Goal: Task Accomplishment & Management: Use online tool/utility

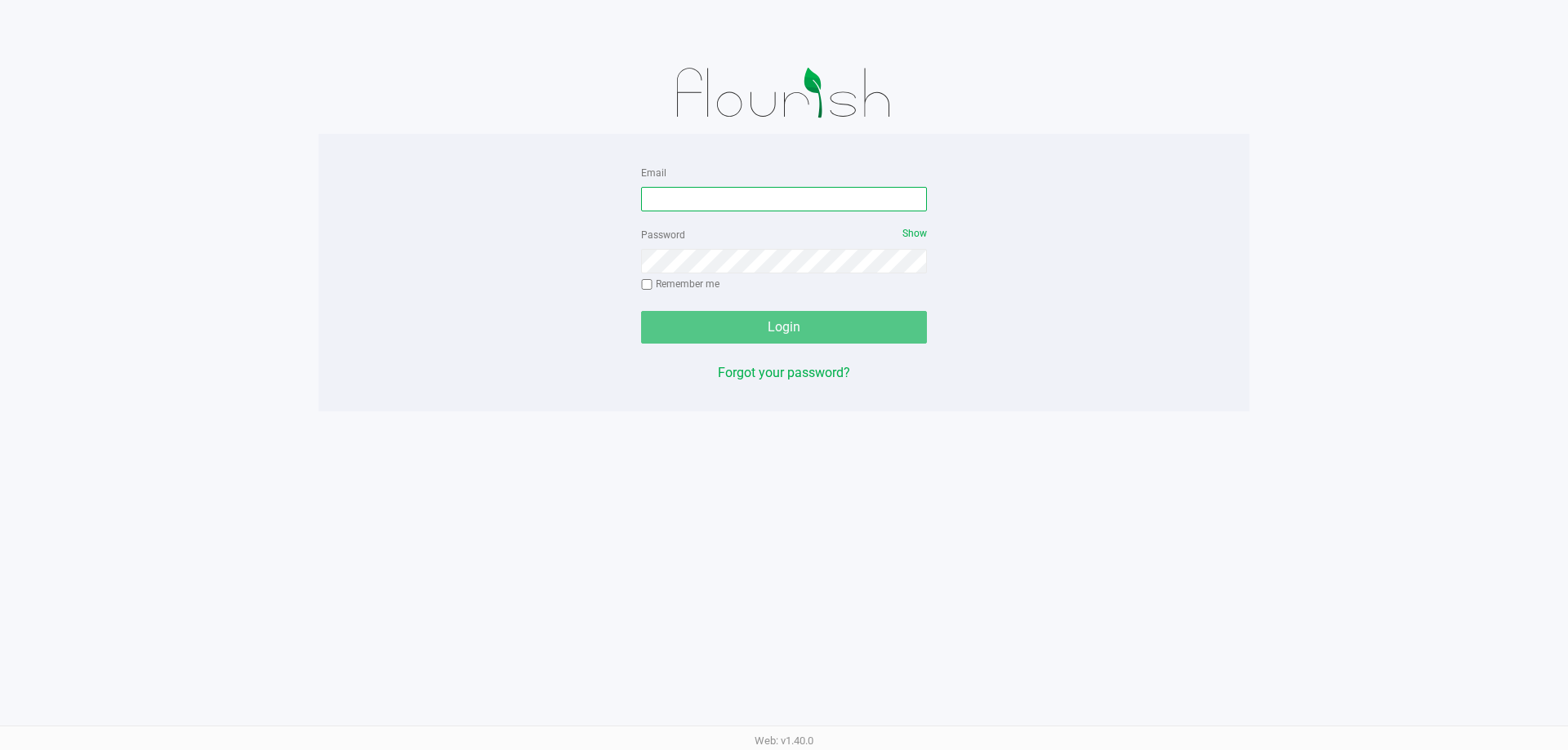
click at [690, 206] on input "Email" at bounding box center [784, 199] width 285 height 25
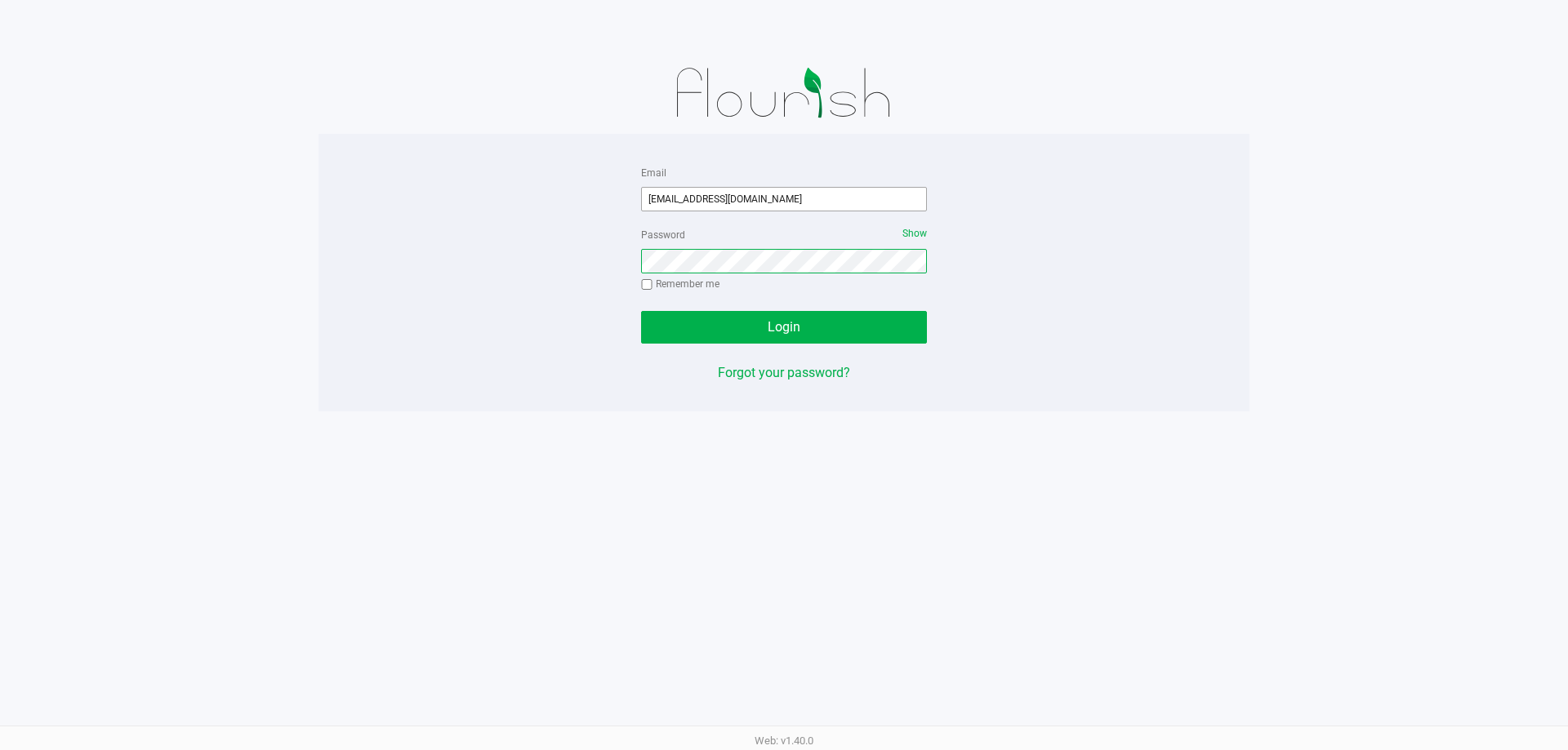
click at [641, 311] on button "Login" at bounding box center [784, 327] width 285 height 32
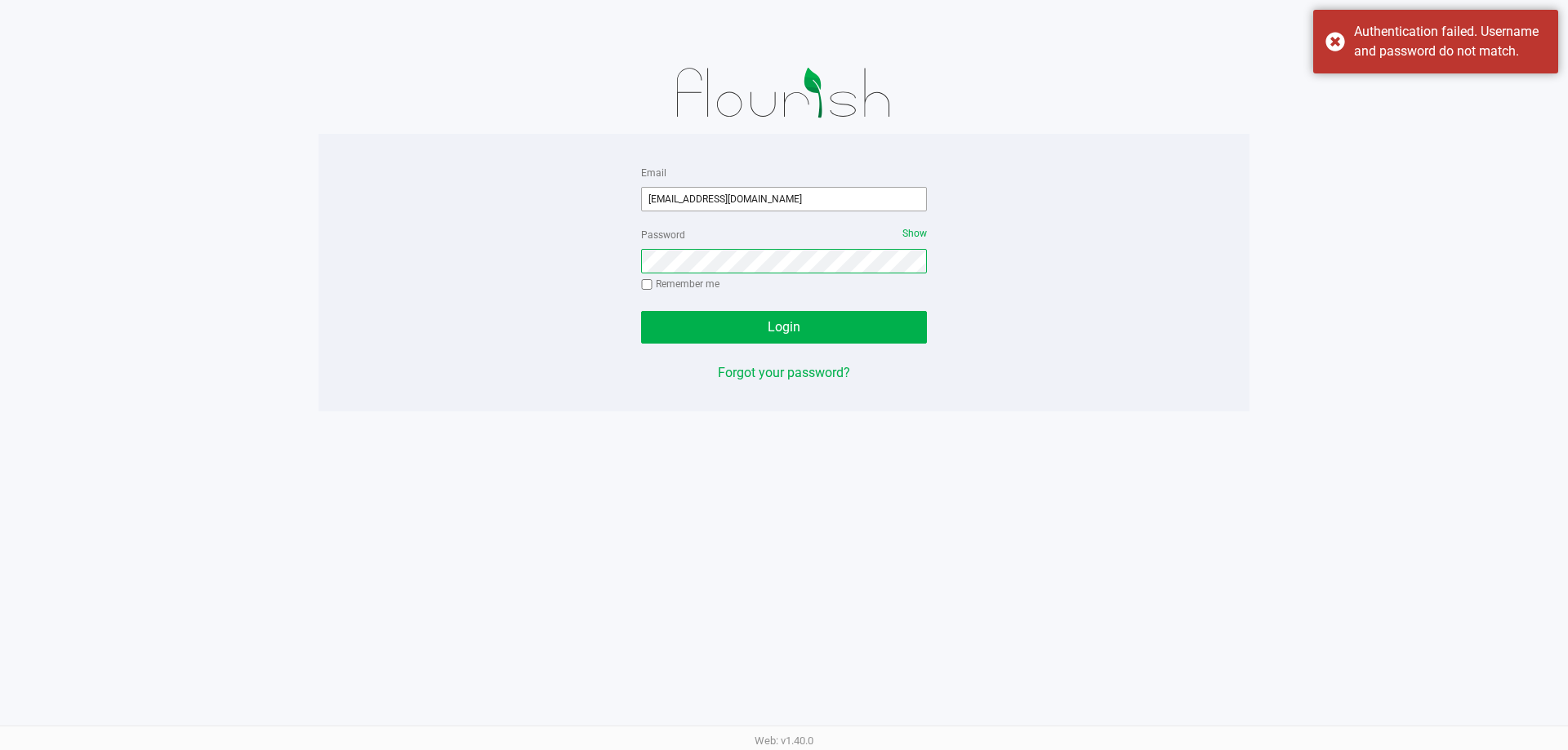
click at [641, 311] on button "Login" at bounding box center [784, 327] width 285 height 32
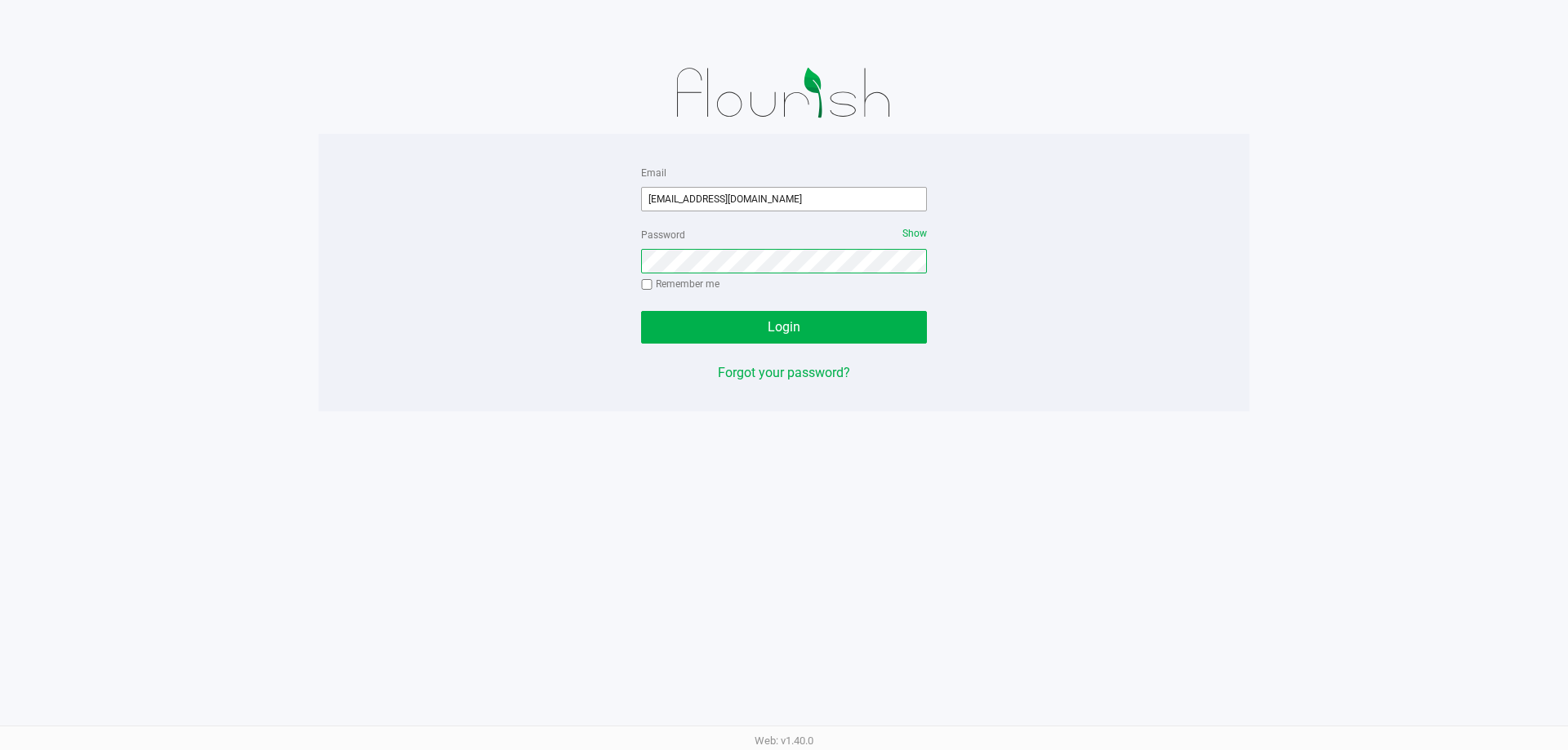
click at [641, 311] on button "Login" at bounding box center [784, 327] width 285 height 32
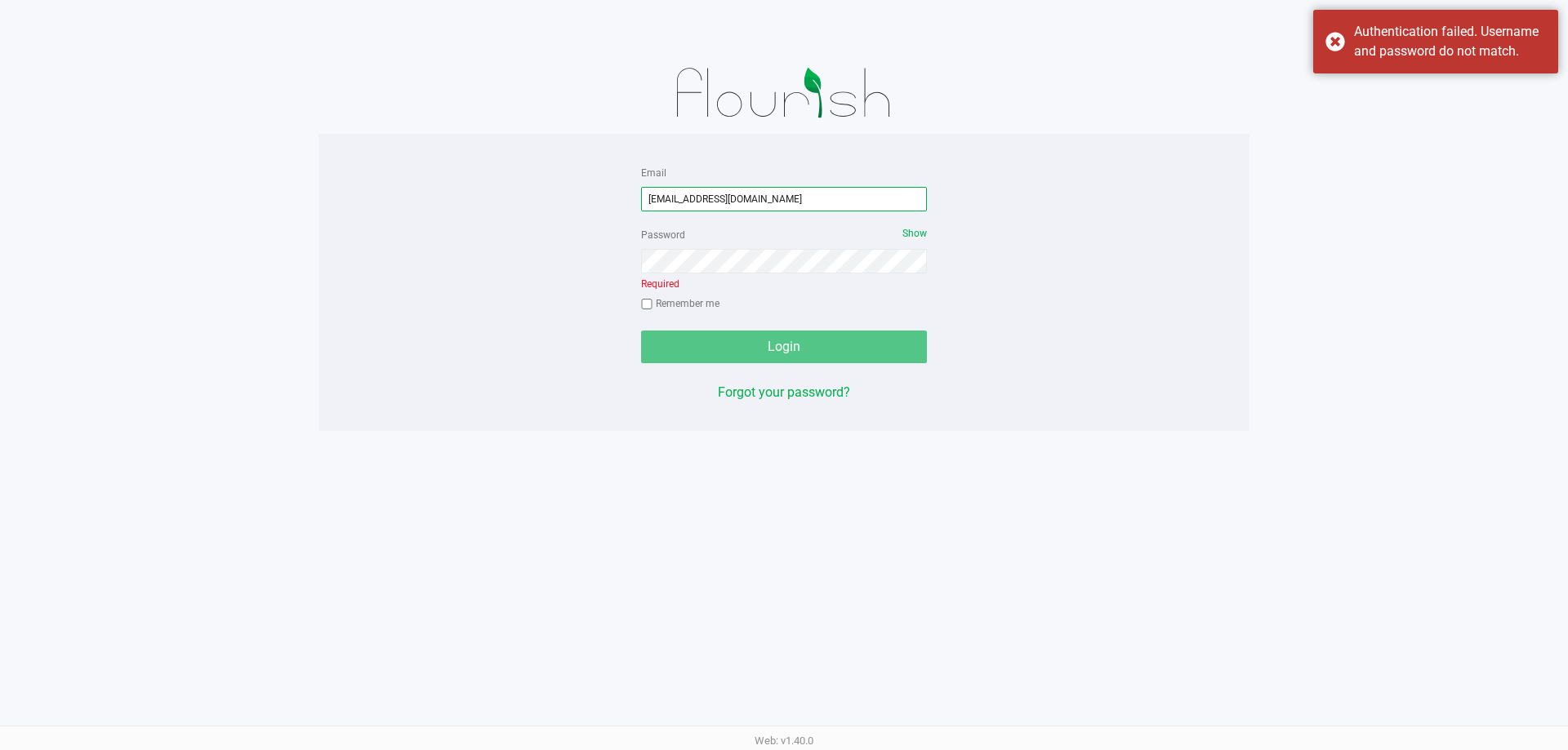
click at [845, 207] on input "mwiradilaga@liveparalel.com" at bounding box center [784, 199] width 285 height 25
drag, startPoint x: 745, startPoint y: 197, endPoint x: 1009, endPoint y: 69, distance: 293.4
click at [745, 196] on input "mwiradilaga@liveparalel.com" at bounding box center [784, 199] width 285 height 25
type input "mwiradilaga@liveparallel.com"
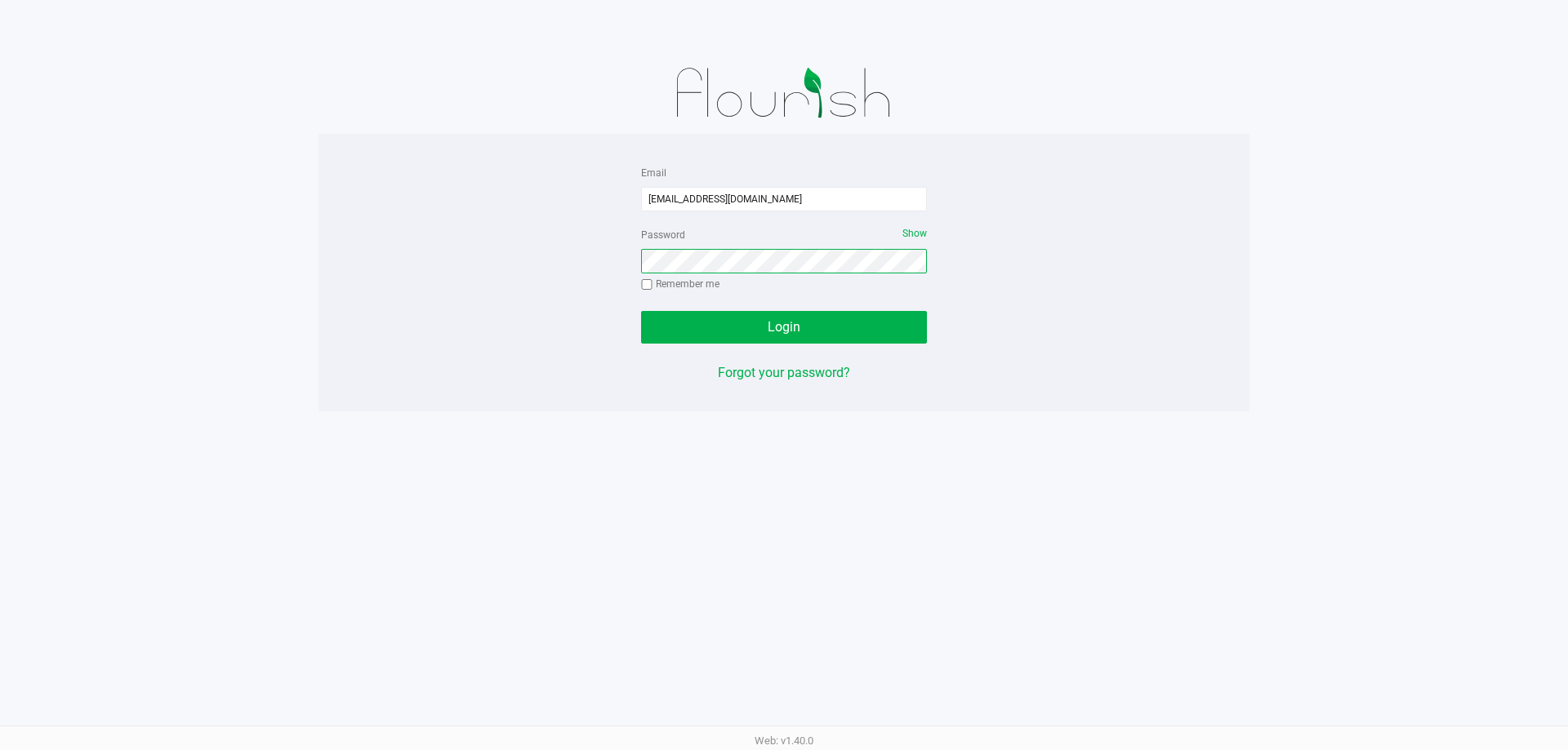
click at [641, 311] on button "Login" at bounding box center [784, 327] width 285 height 32
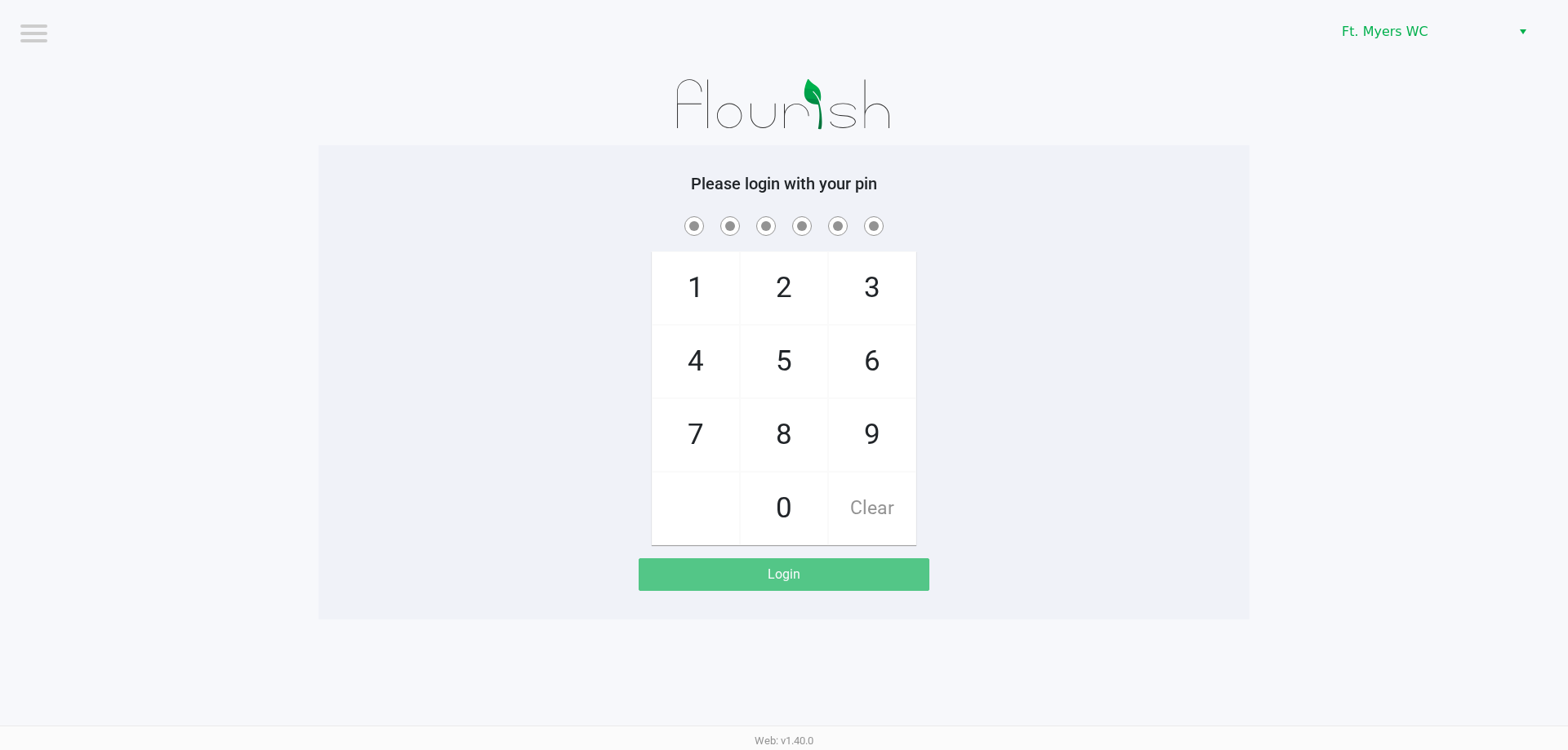
drag, startPoint x: 721, startPoint y: 445, endPoint x: 781, endPoint y: 403, distance: 73.2
click at [723, 444] on span "7" at bounding box center [696, 434] width 87 height 72
checkbox input "true"
click at [788, 365] on span "5" at bounding box center [784, 361] width 87 height 72
checkbox input "true"
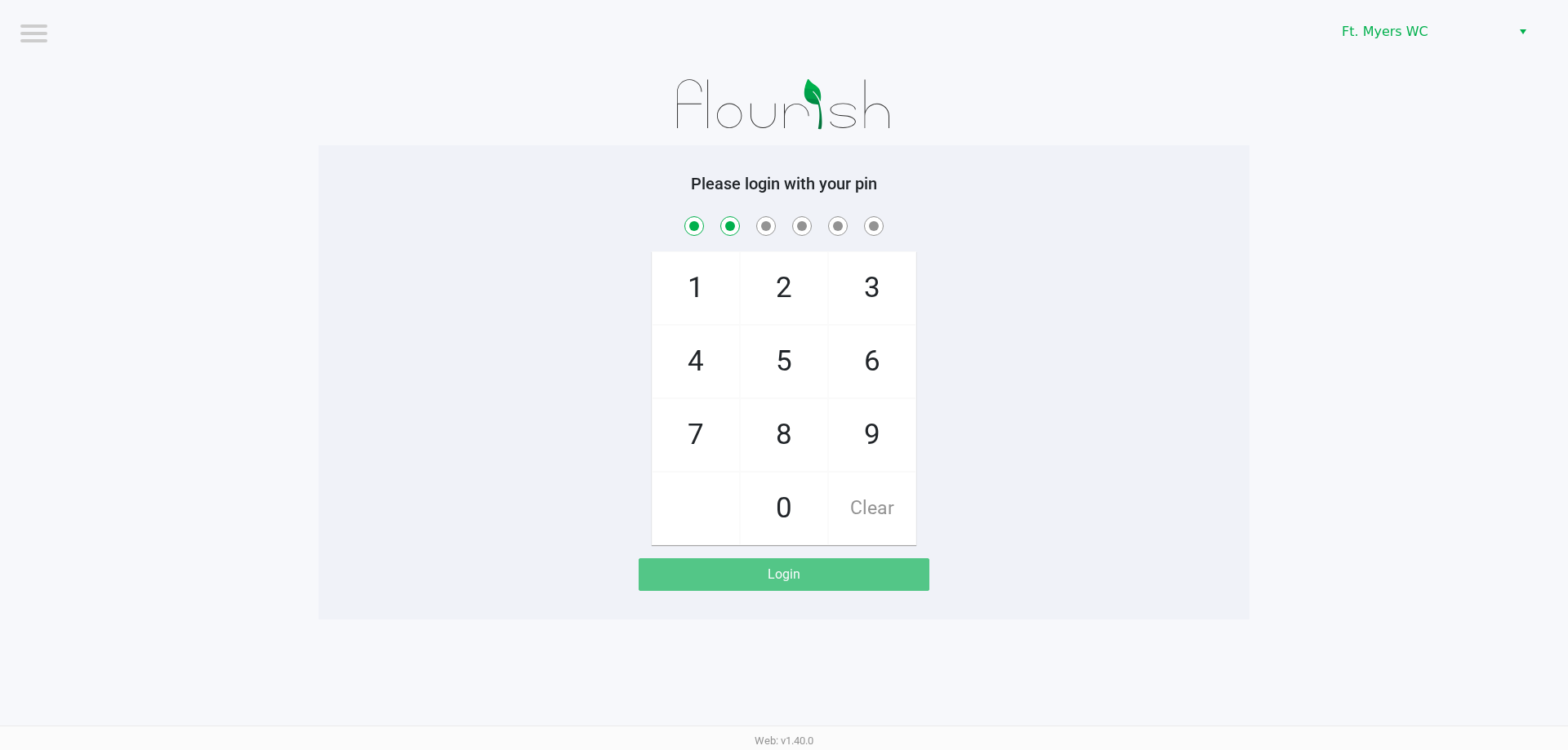
click at [867, 362] on span "6" at bounding box center [871, 361] width 87 height 72
checkbox input "true"
drag, startPoint x: 867, startPoint y: 362, endPoint x: 838, endPoint y: 358, distance: 29.3
click at [870, 362] on span "6" at bounding box center [871, 361] width 87 height 72
checkbox input "true"
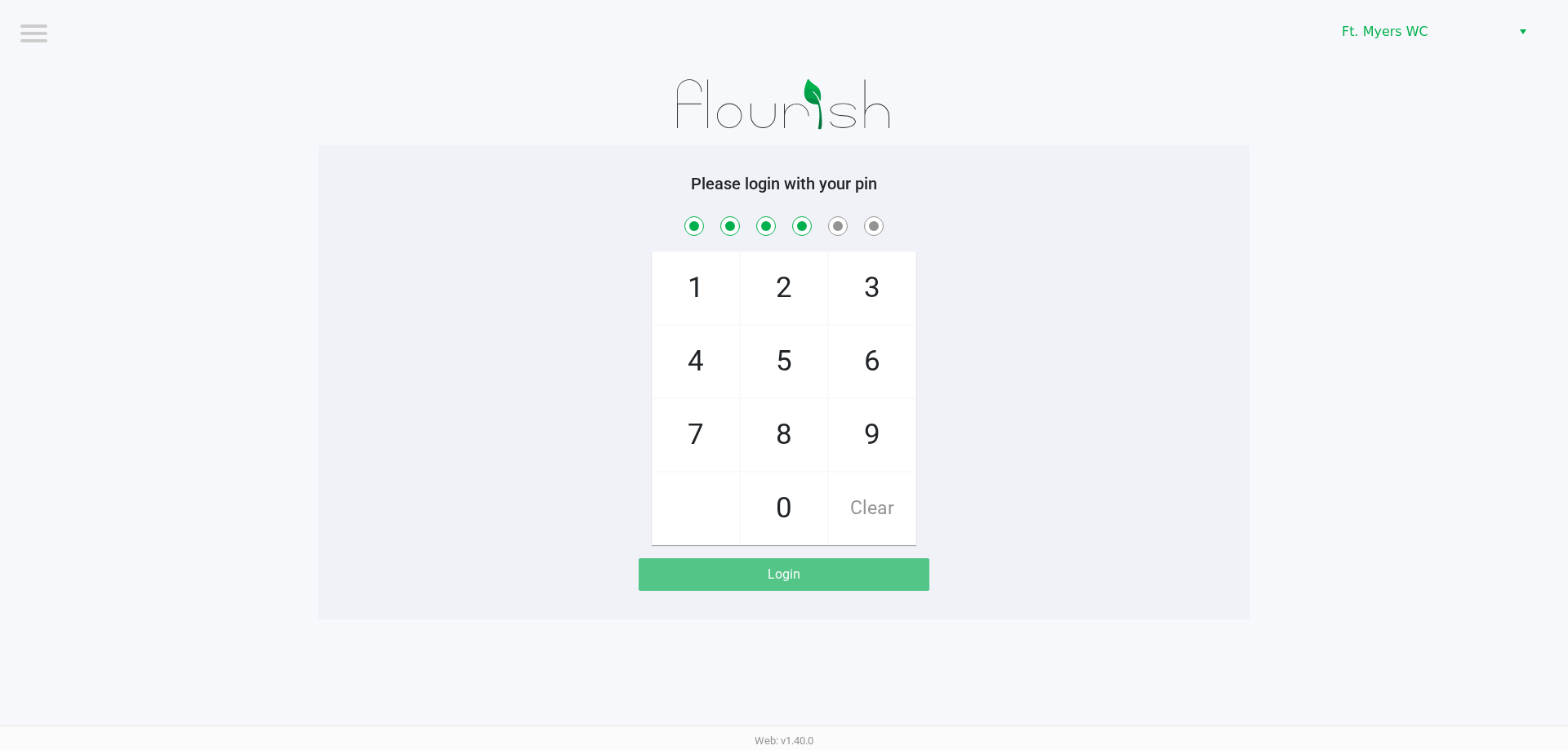
drag, startPoint x: 703, startPoint y: 367, endPoint x: 837, endPoint y: 282, distance: 158.7
click at [707, 369] on span "4" at bounding box center [696, 361] width 87 height 72
checkbox input "true"
click at [846, 280] on span "3" at bounding box center [871, 287] width 87 height 72
checkbox input "true"
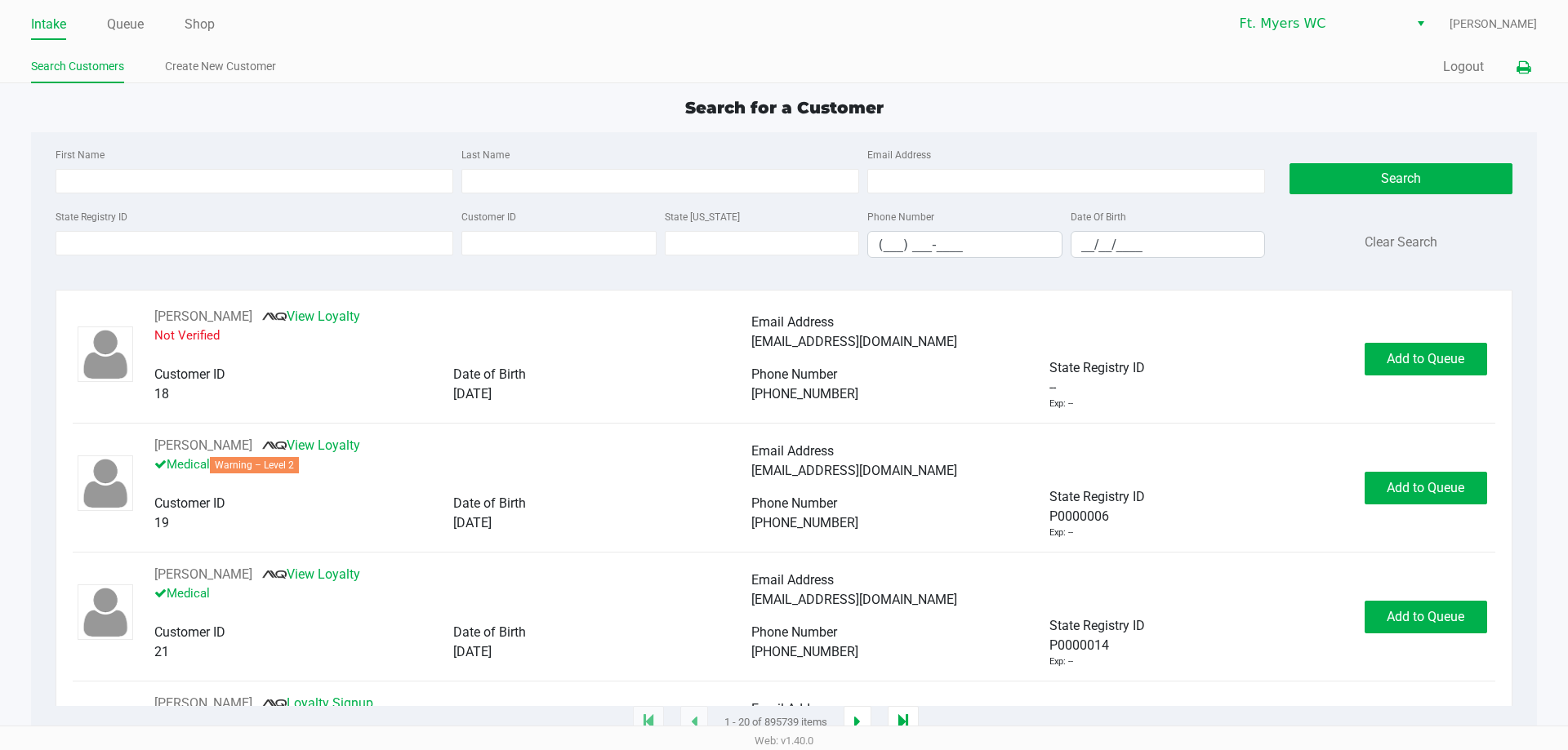
click at [1522, 71] on icon at bounding box center [1523, 68] width 14 height 11
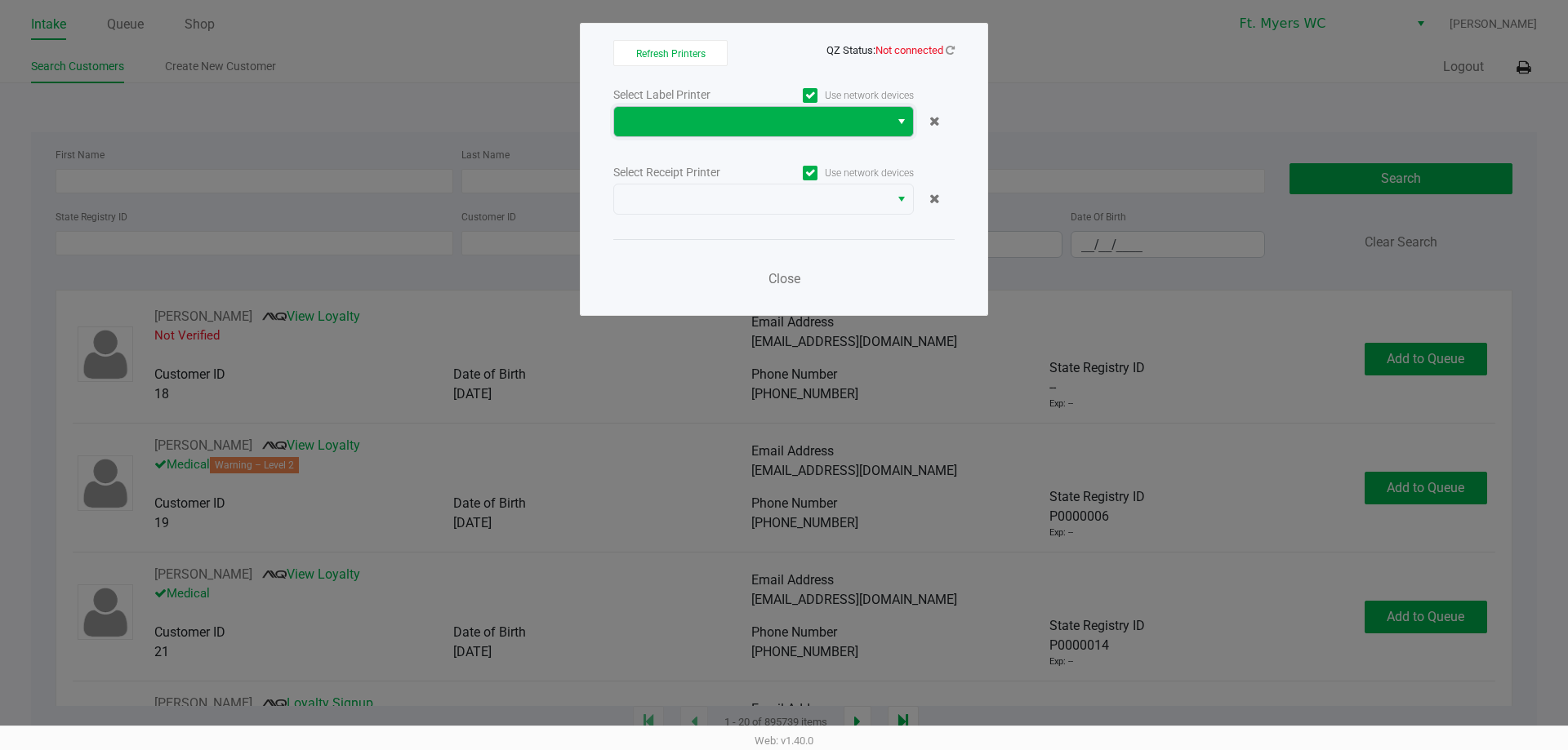
click at [747, 125] on span at bounding box center [752, 121] width 256 height 20
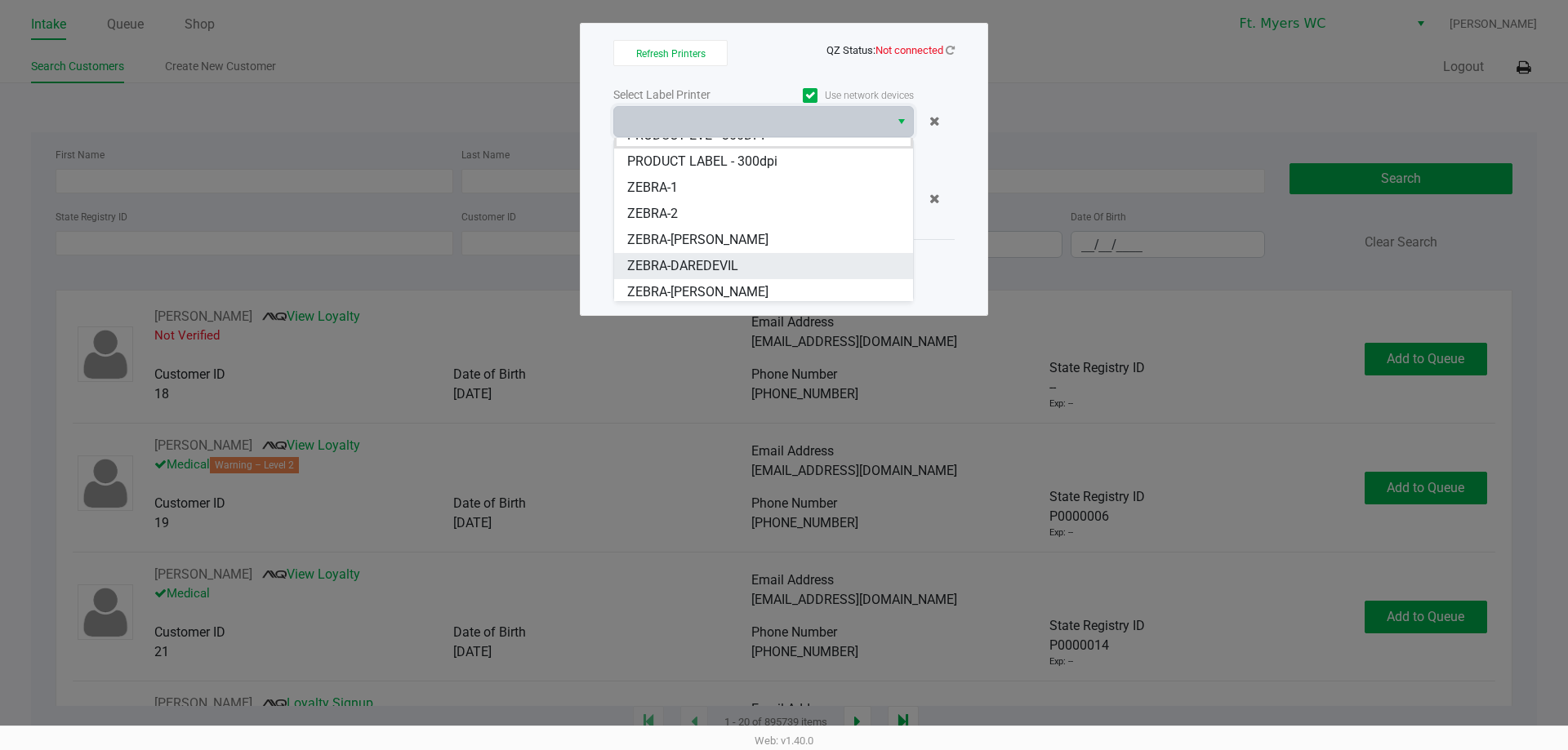
scroll to position [20, 0]
click at [781, 282] on li "ZEBRA-KEITH-WHITLEY" at bounding box center [763, 287] width 299 height 26
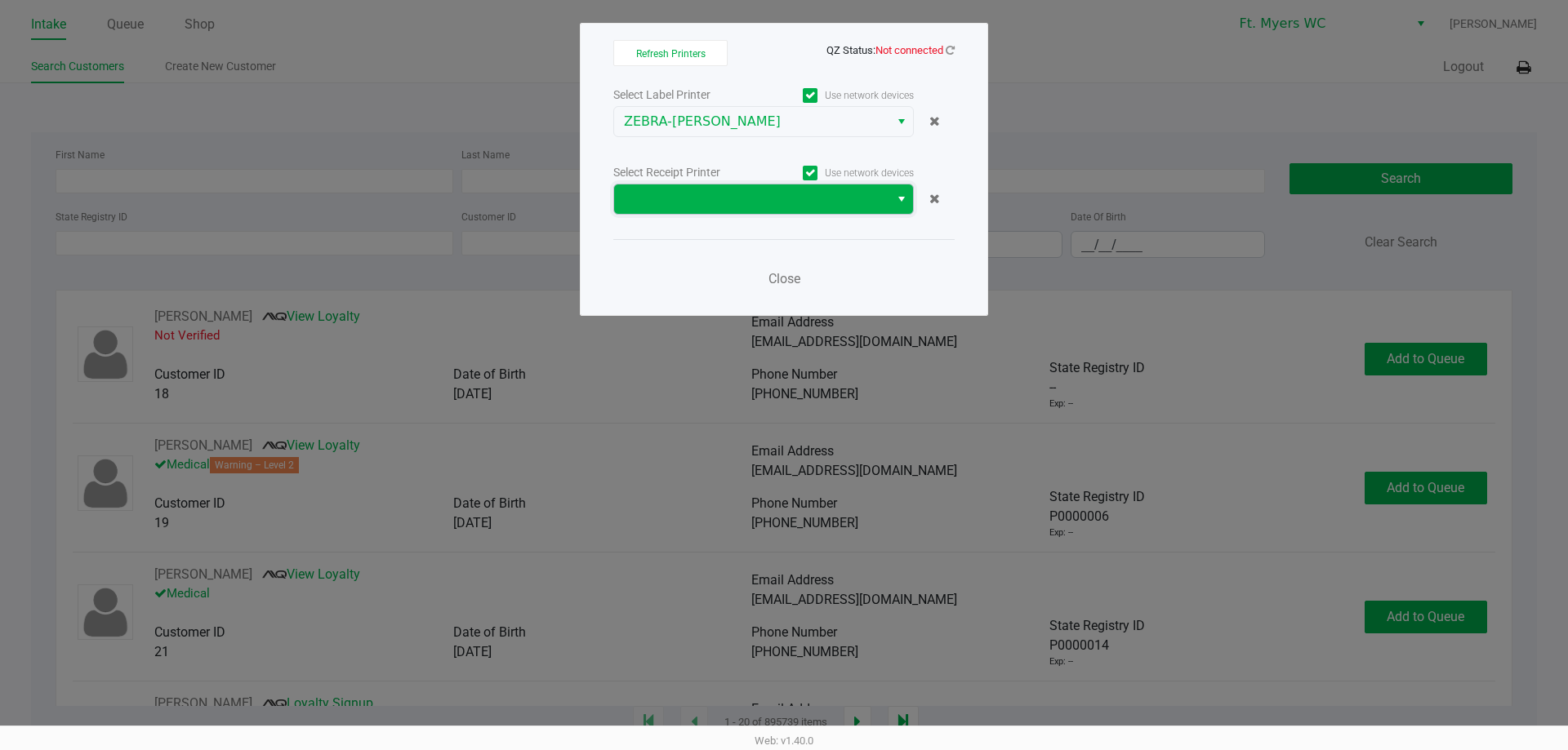
click at [699, 198] on span at bounding box center [752, 198] width 256 height 20
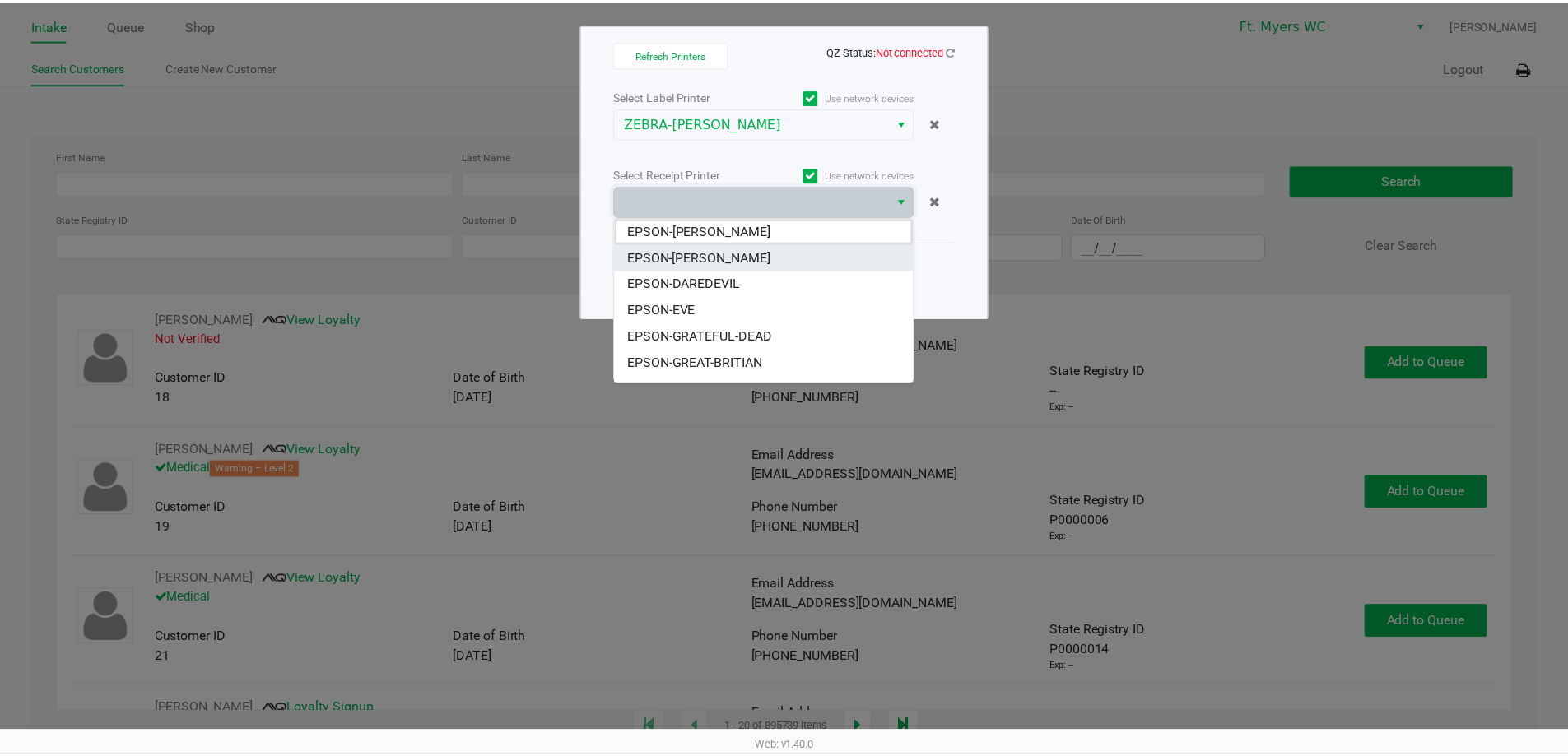
scroll to position [99, 0]
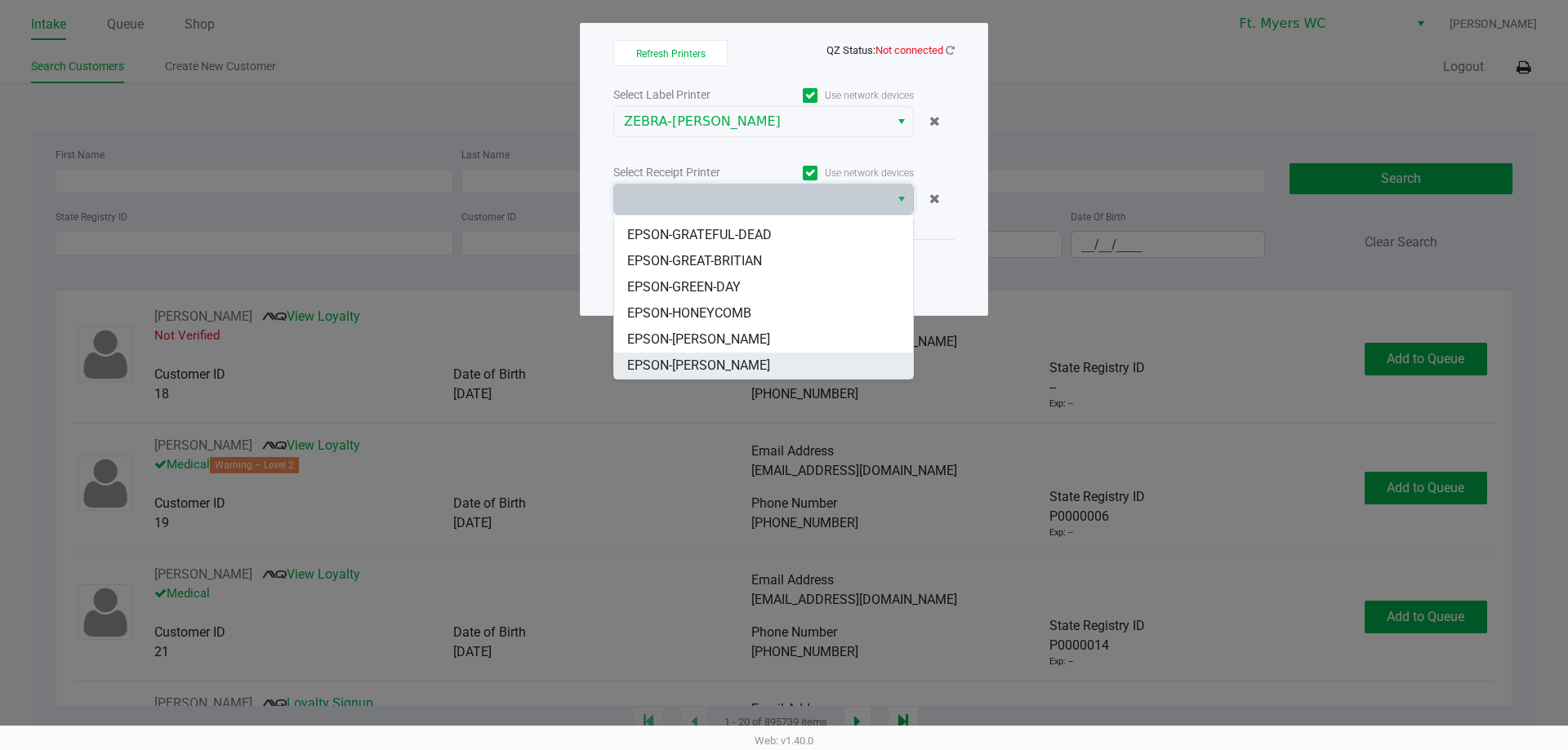
click at [746, 365] on span "EPSON-KEITH-WHITLEY" at bounding box center [699, 365] width 143 height 20
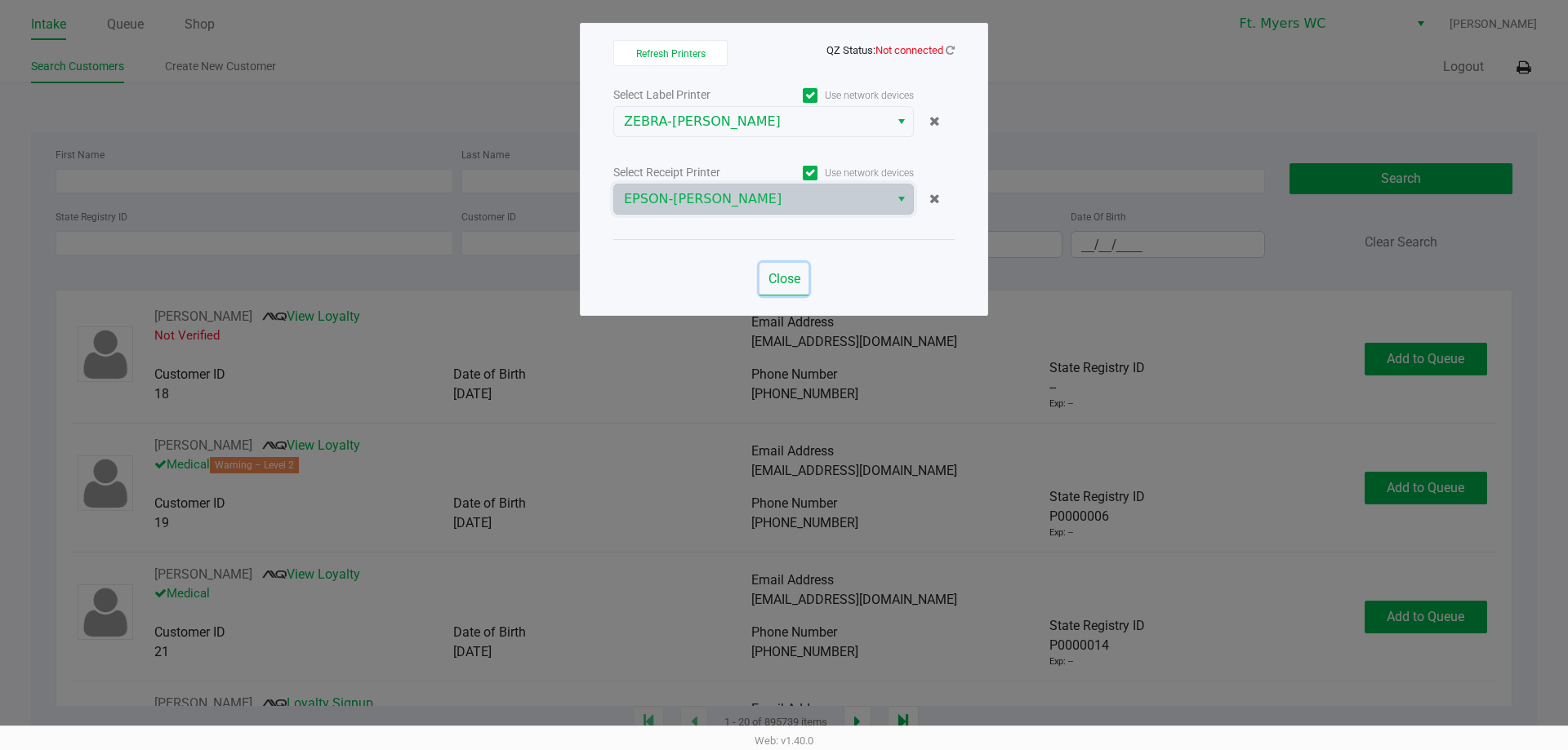
click at [783, 280] on span "Close" at bounding box center [784, 279] width 31 height 15
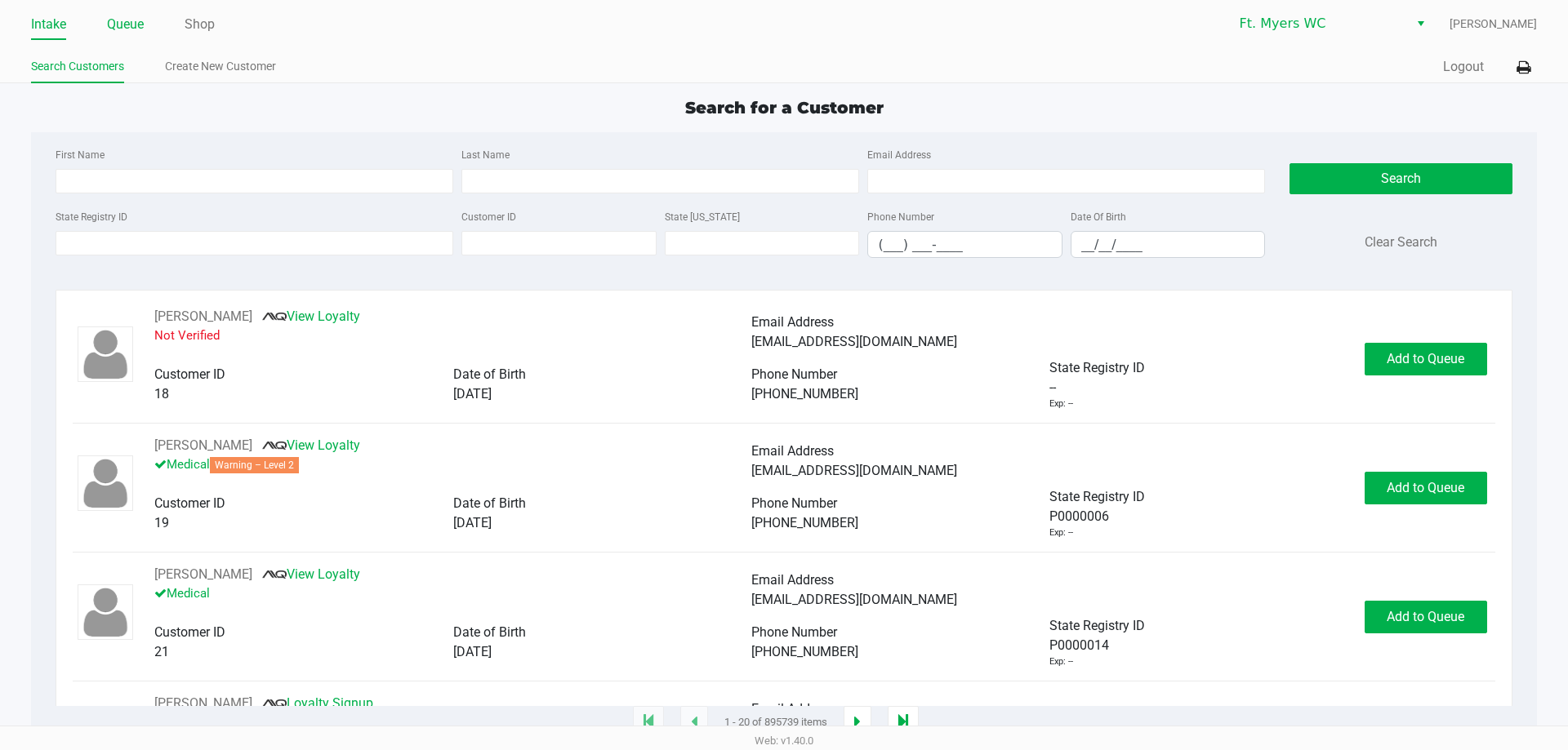
click at [123, 28] on link "Queue" at bounding box center [125, 25] width 36 height 23
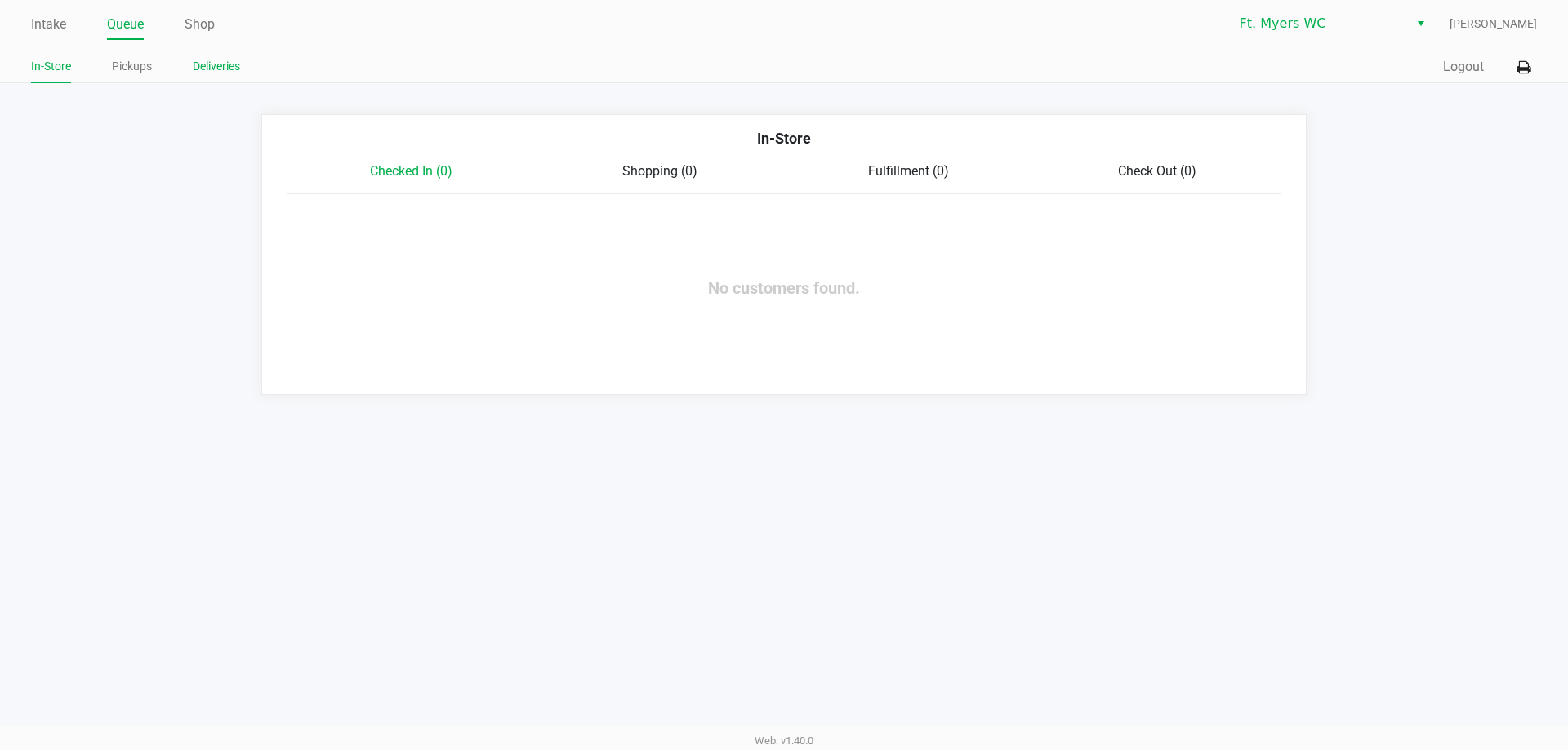
click at [223, 70] on link "Deliveries" at bounding box center [217, 66] width 48 height 20
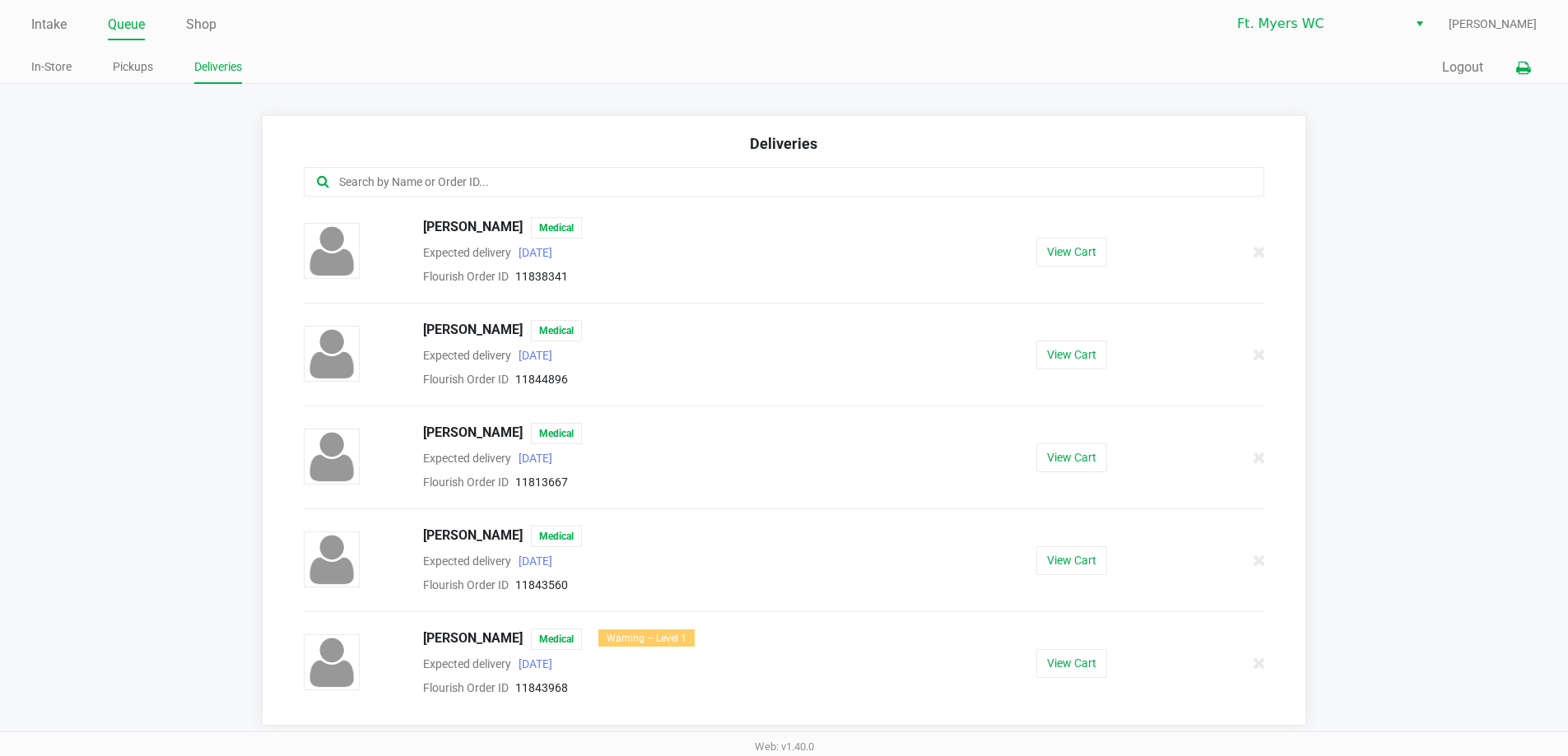
click at [1529, 69] on icon at bounding box center [1523, 68] width 14 height 12
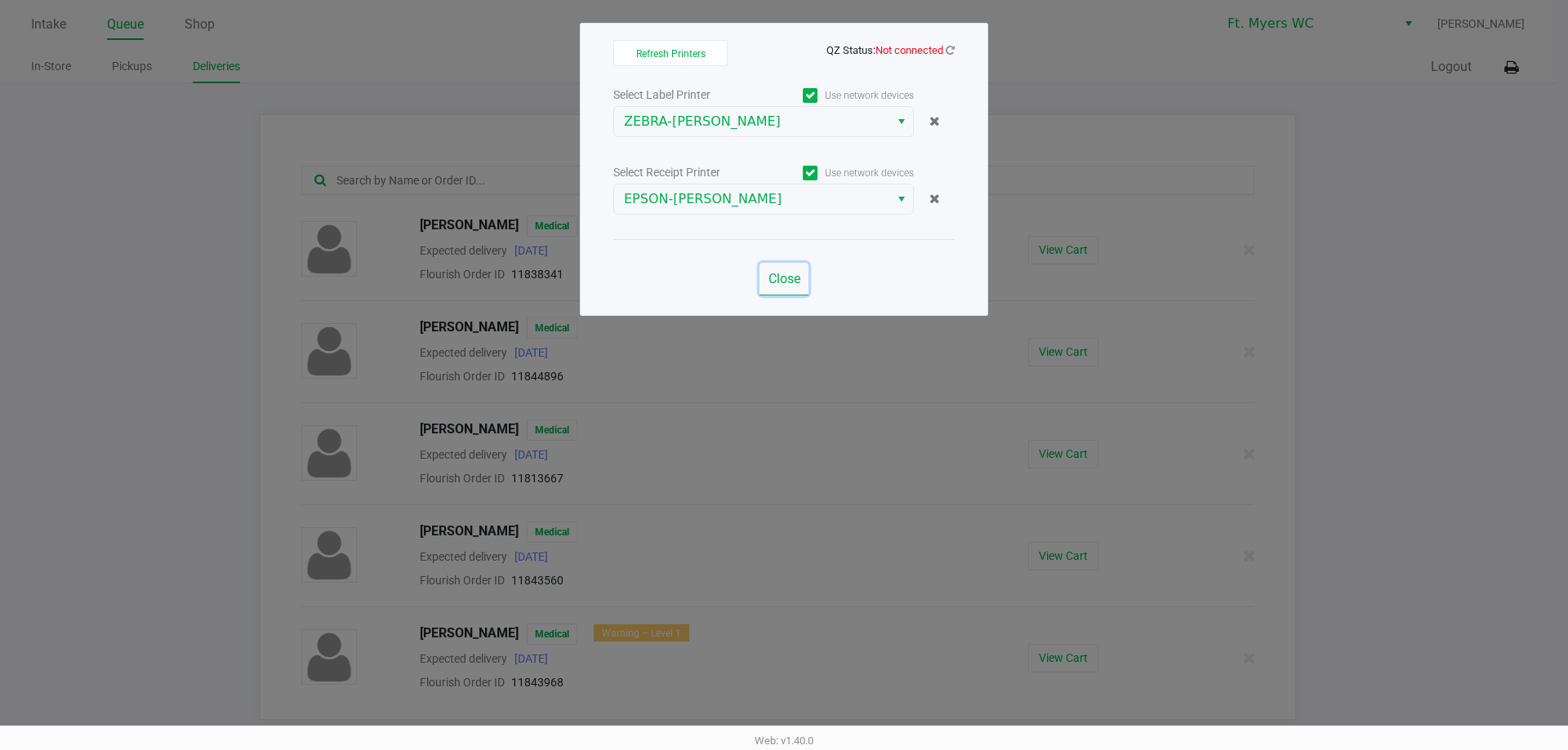
click at [787, 272] on span "Close" at bounding box center [784, 279] width 31 height 15
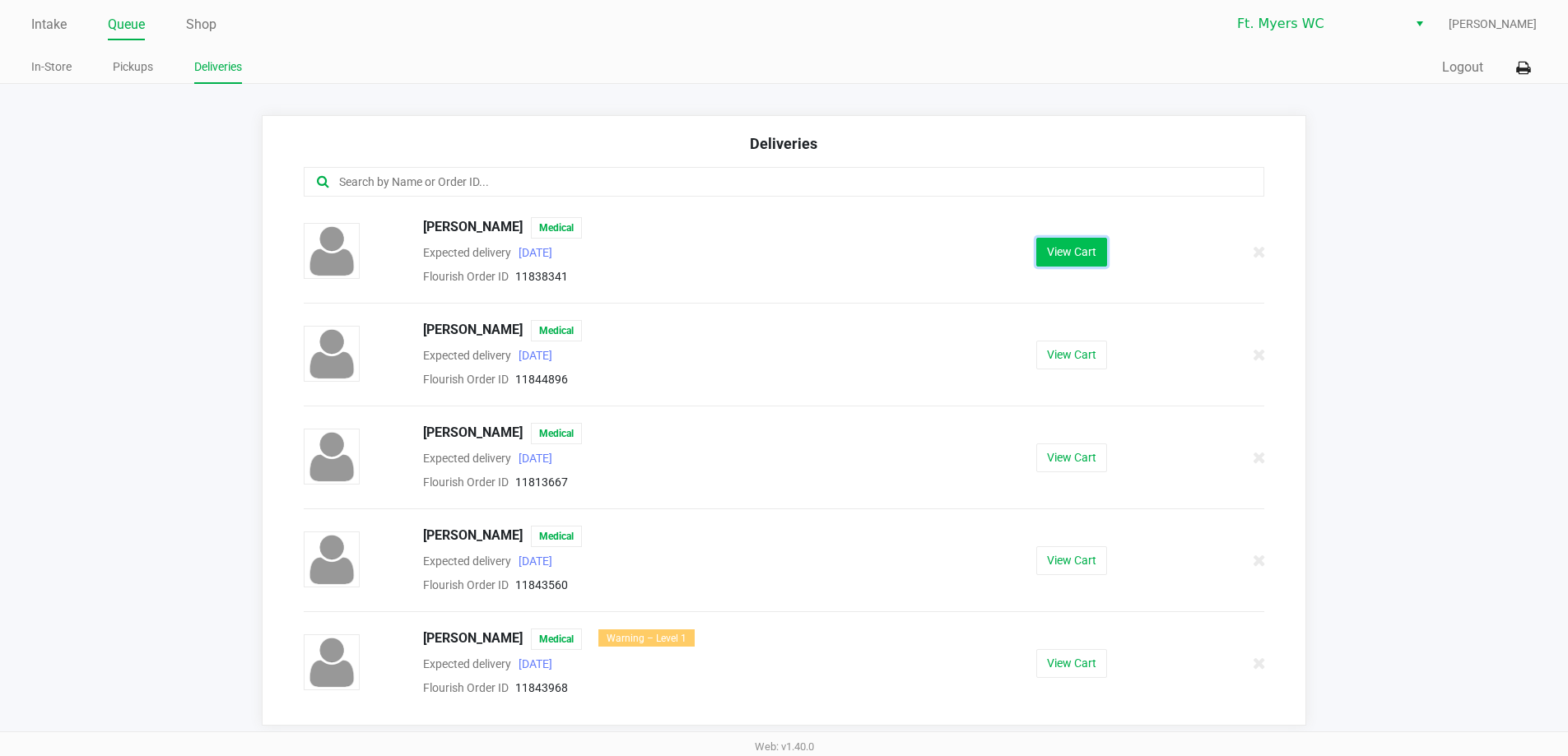
click at [1053, 255] on button "View Cart" at bounding box center [1072, 252] width 71 height 29
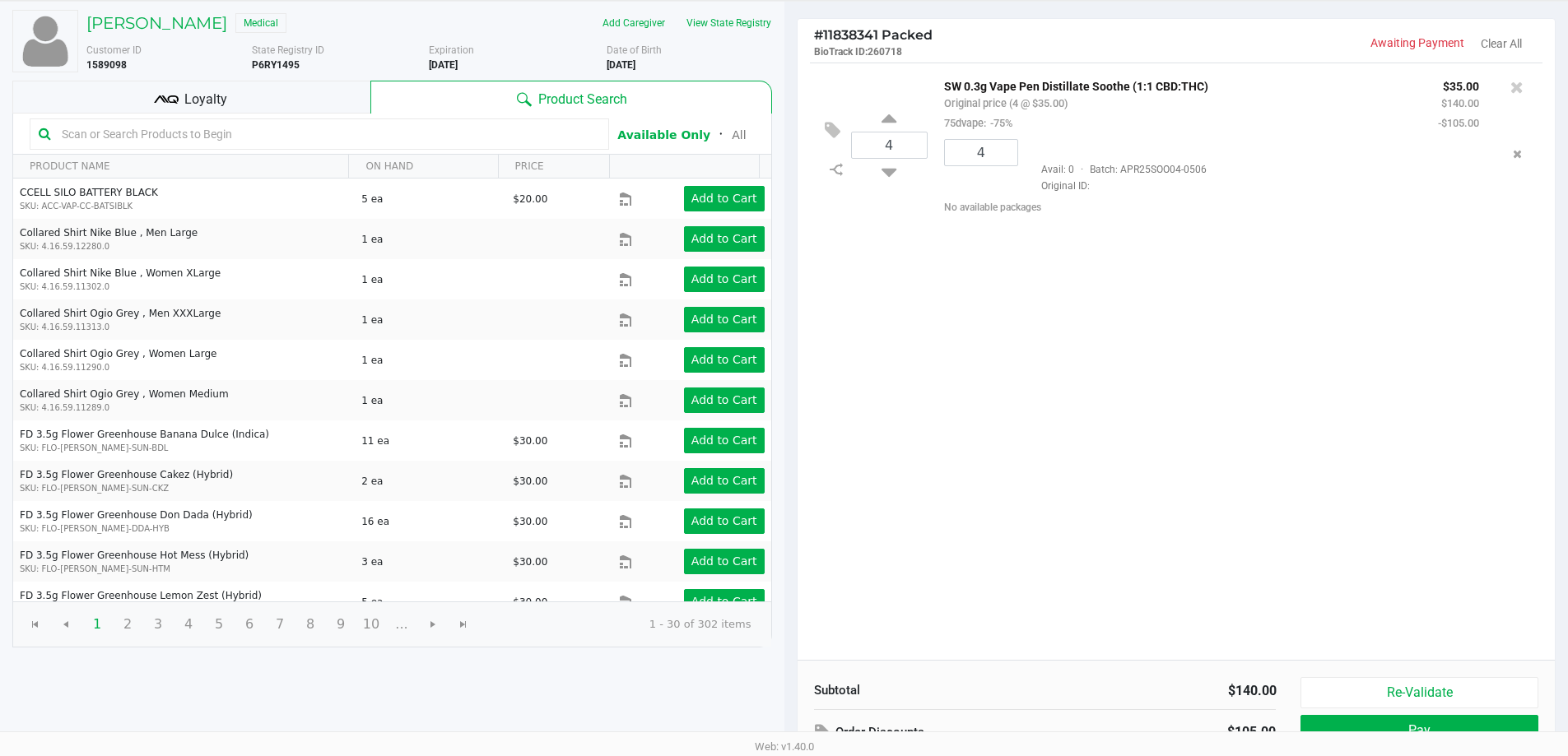
scroll to position [168, 0]
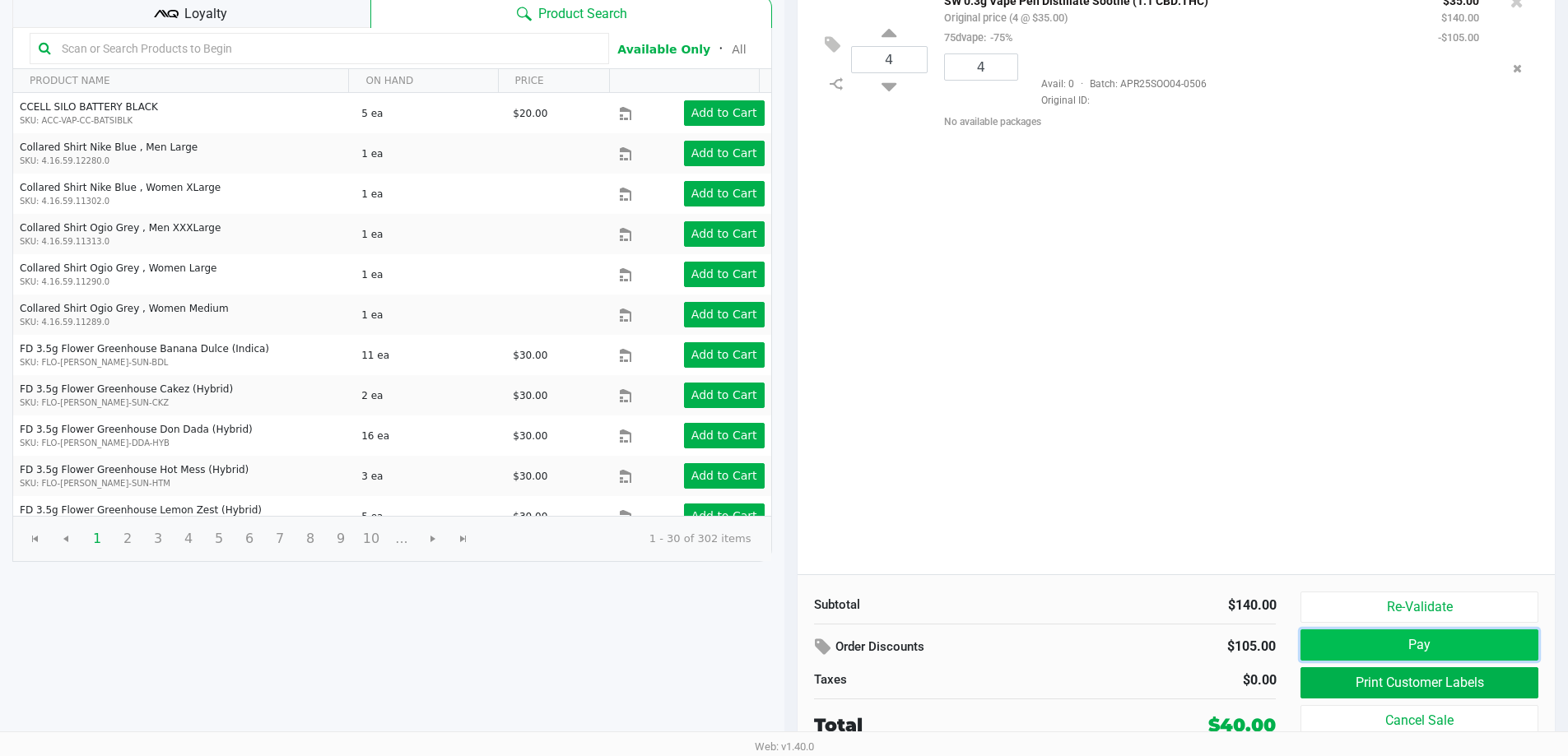
click at [1419, 640] on button "Pay" at bounding box center [1419, 644] width 237 height 32
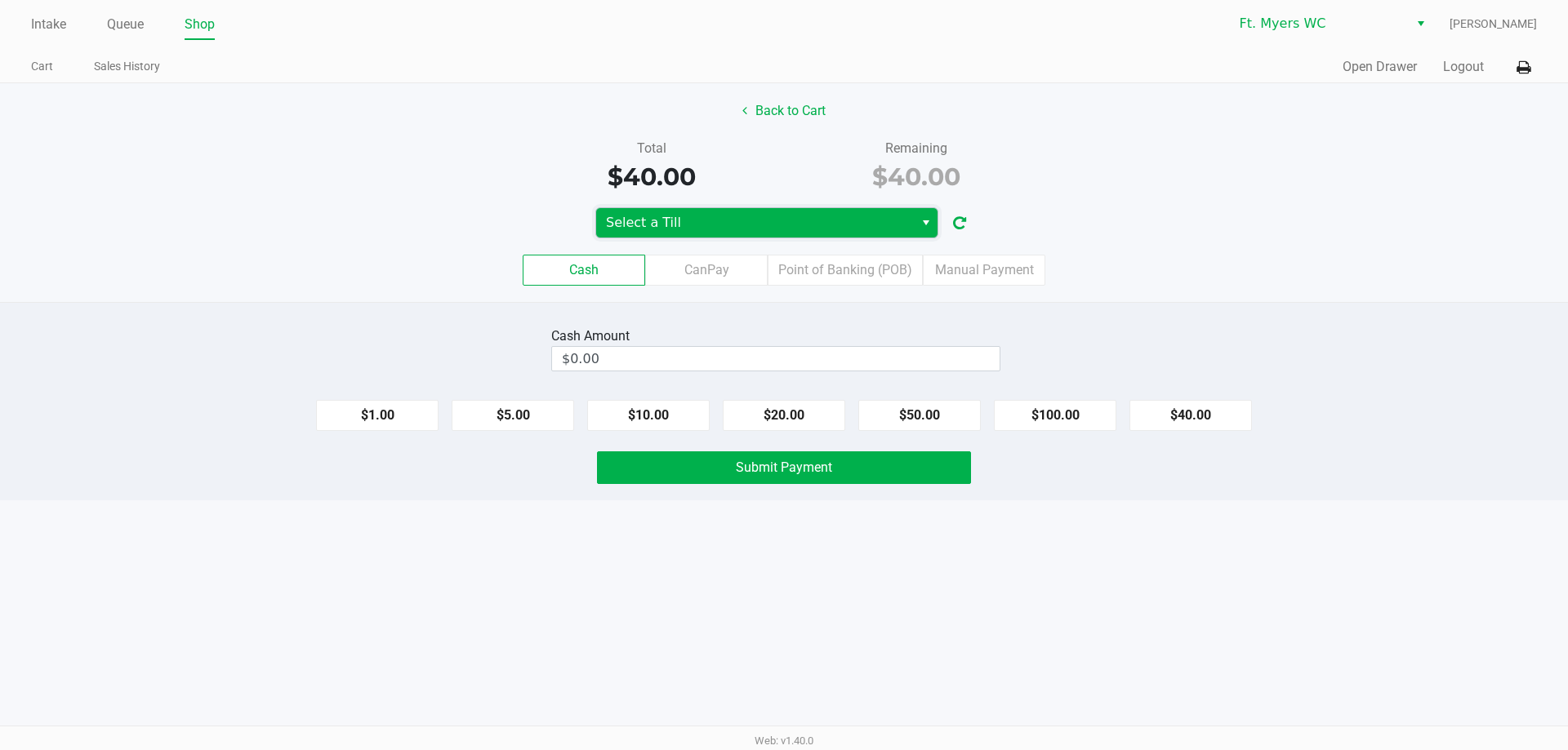
click at [763, 224] on span "Select a Till" at bounding box center [755, 222] width 298 height 20
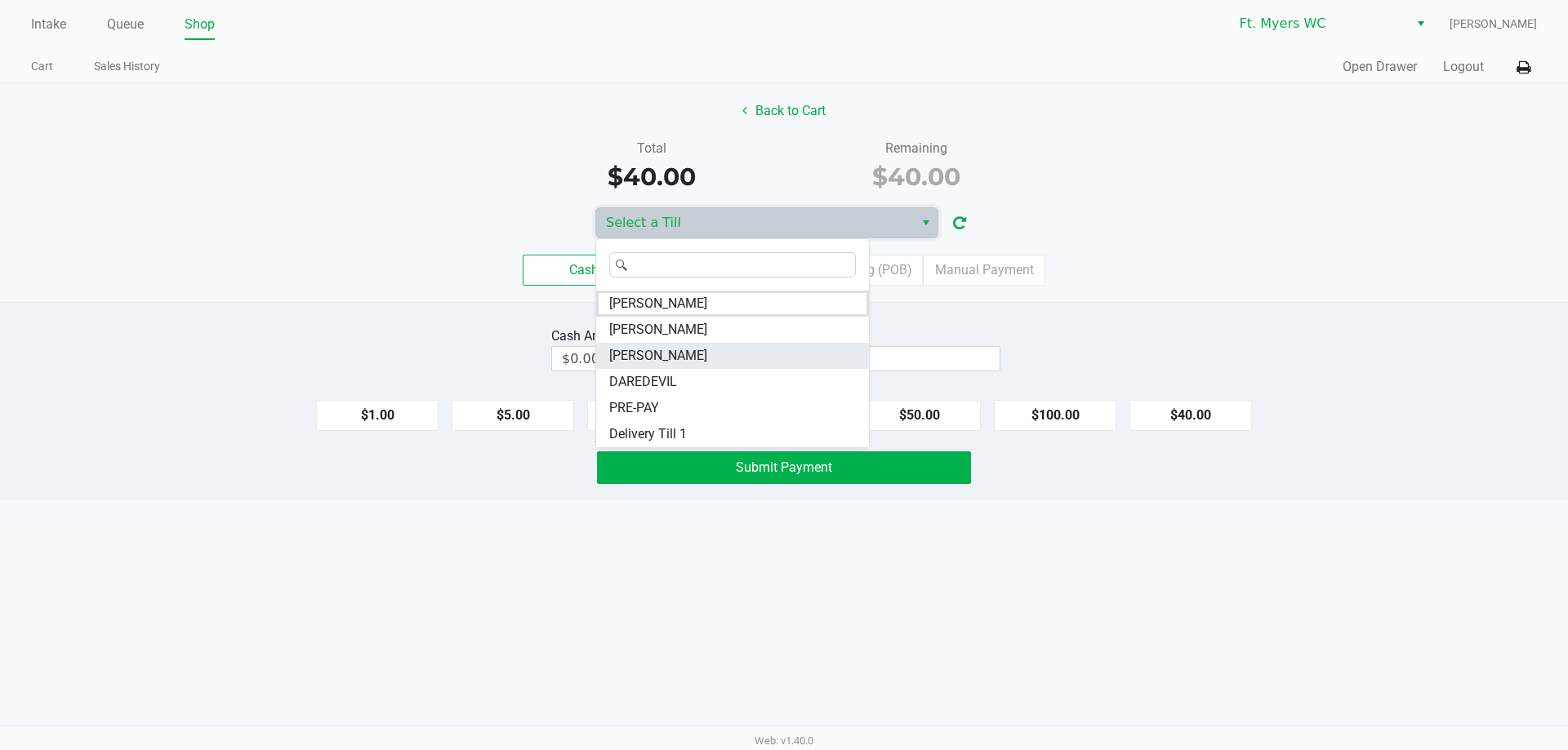
click at [702, 357] on span "KEITH-WHITLEY" at bounding box center [658, 356] width 98 height 20
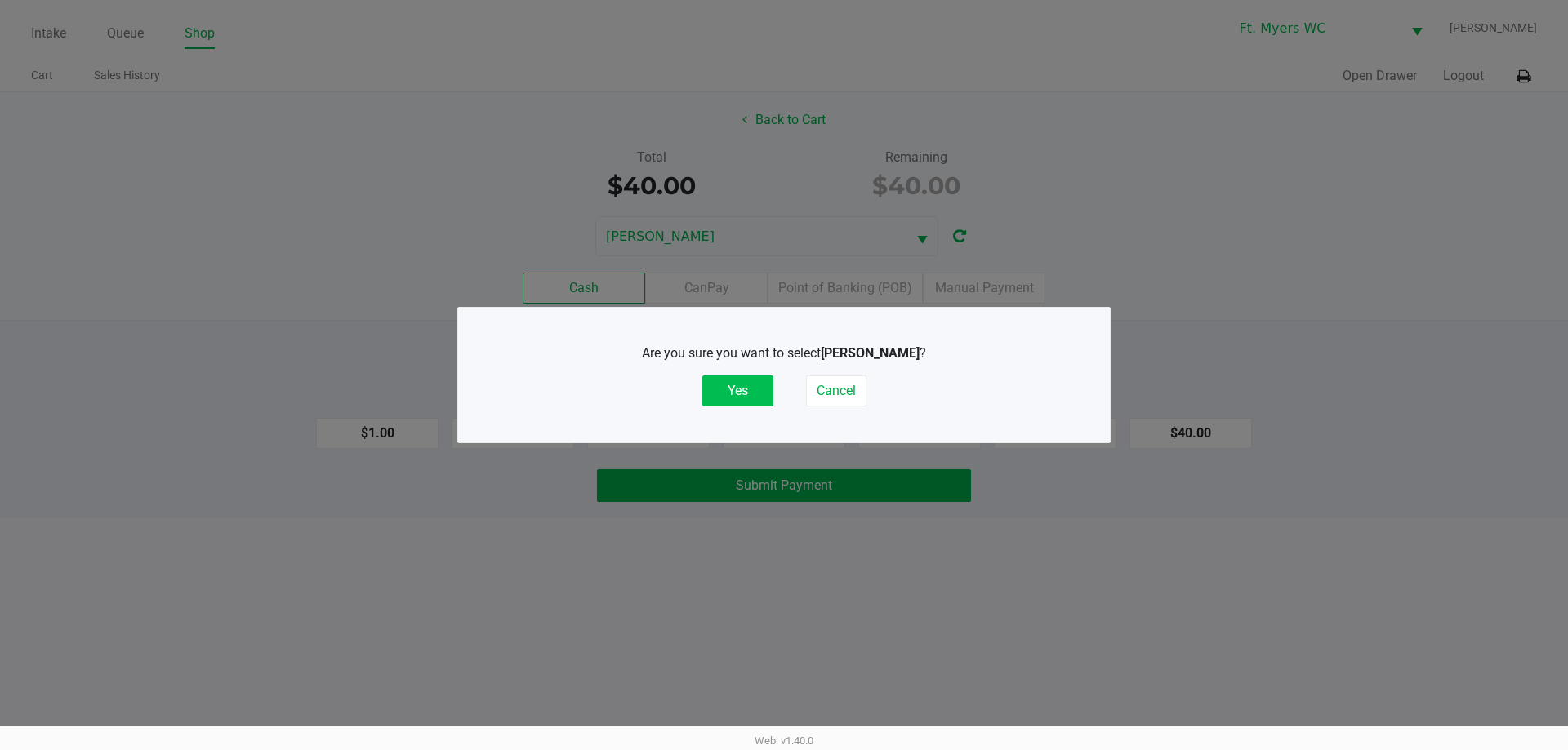
click at [739, 399] on button "Yes" at bounding box center [738, 391] width 71 height 31
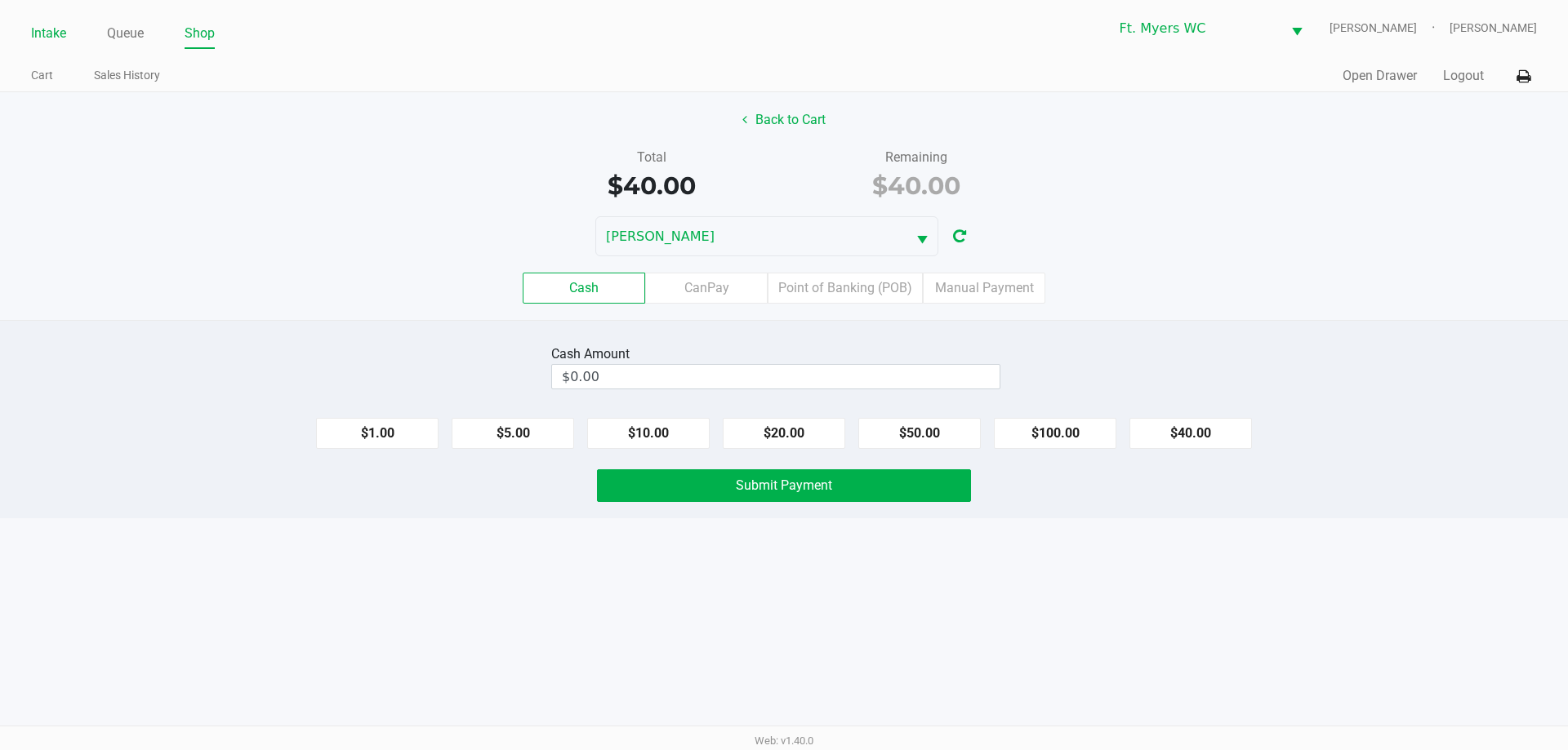
click at [65, 28] on link "Intake" at bounding box center [49, 33] width 35 height 23
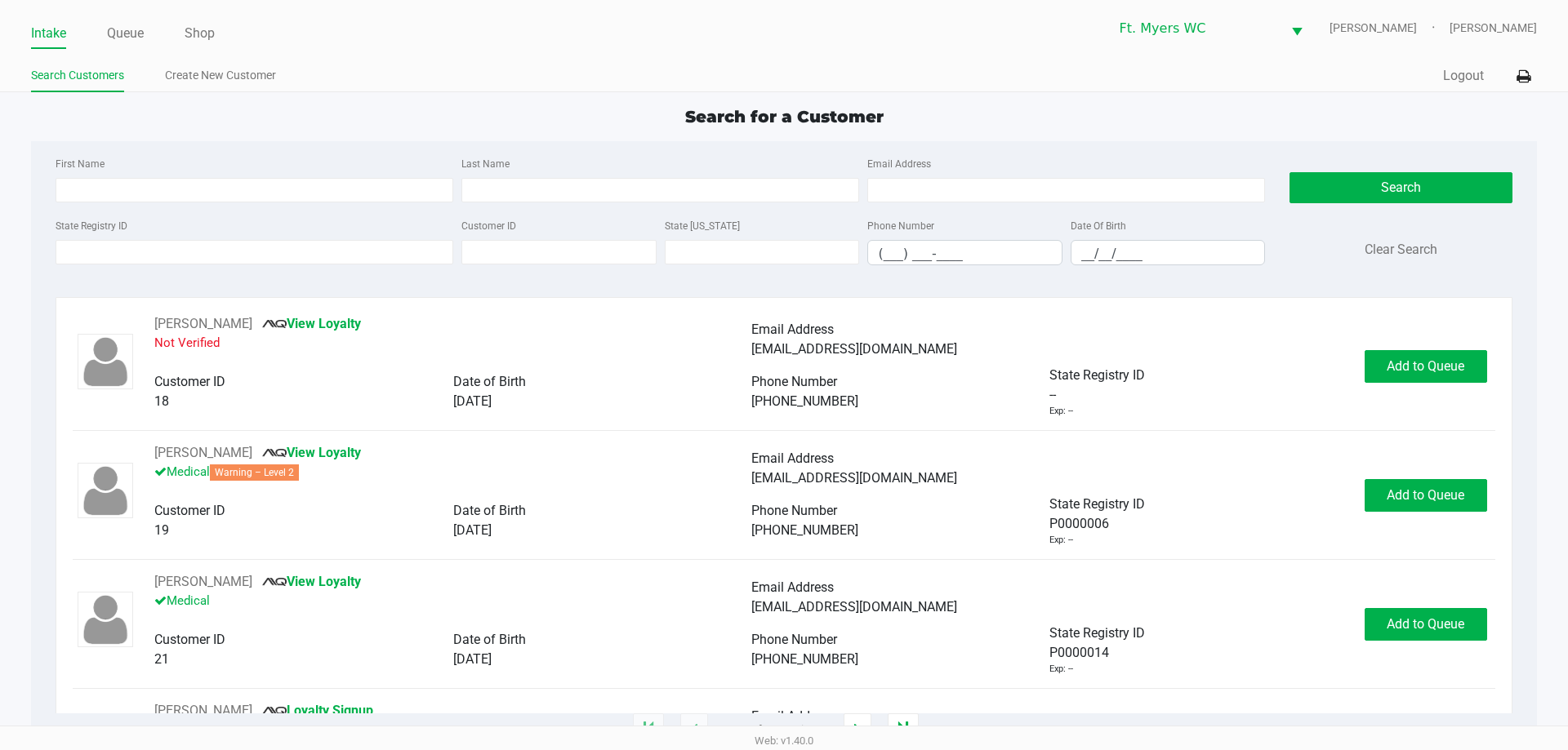
click at [1459, 88] on div "Quick Sale Logout" at bounding box center [1160, 76] width 753 height 31
click at [1461, 82] on button "Logout" at bounding box center [1463, 75] width 41 height 20
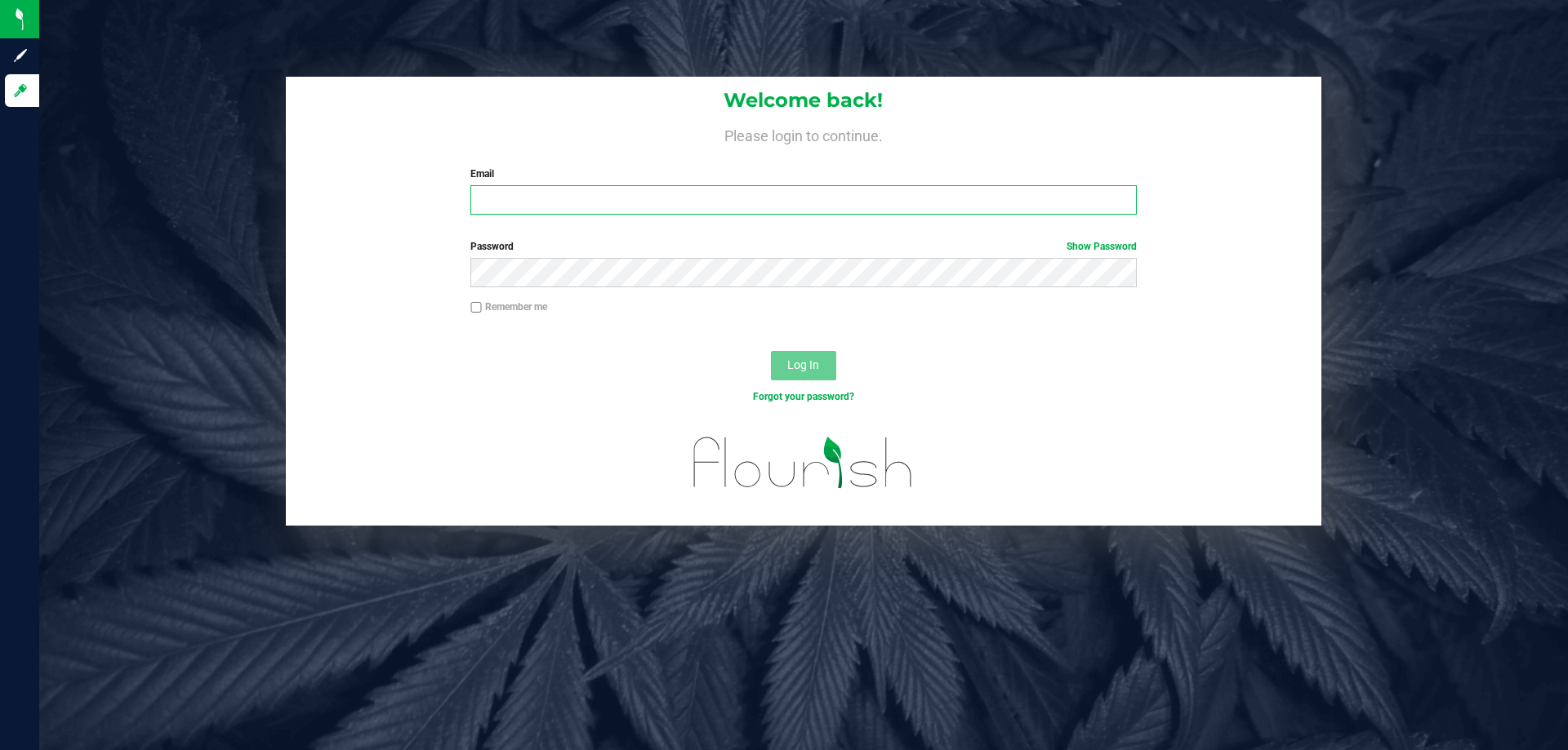
click at [800, 197] on input "Email" at bounding box center [803, 199] width 665 height 30
type input "[EMAIL_ADDRESS][DOMAIN_NAME]"
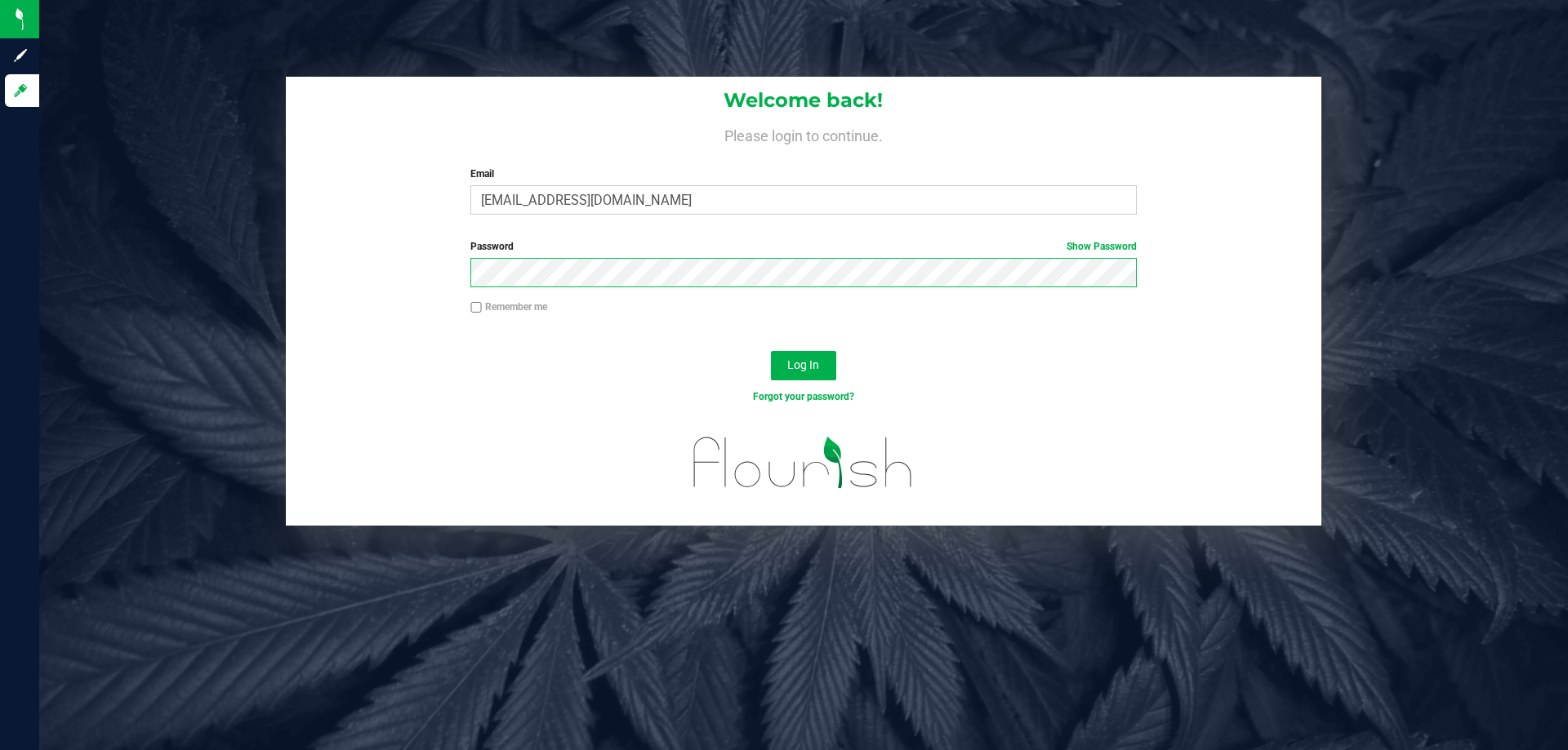
click at [771, 351] on button "Log In" at bounding box center [804, 365] width 65 height 30
